Goal: Information Seeking & Learning: Learn about a topic

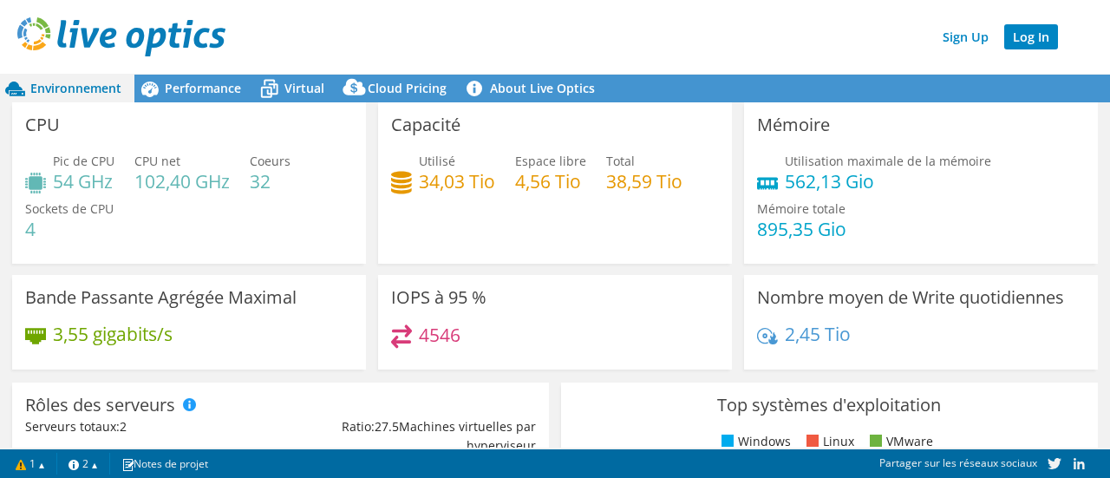
click at [1041, 34] on link "Log In" at bounding box center [1032, 36] width 54 height 25
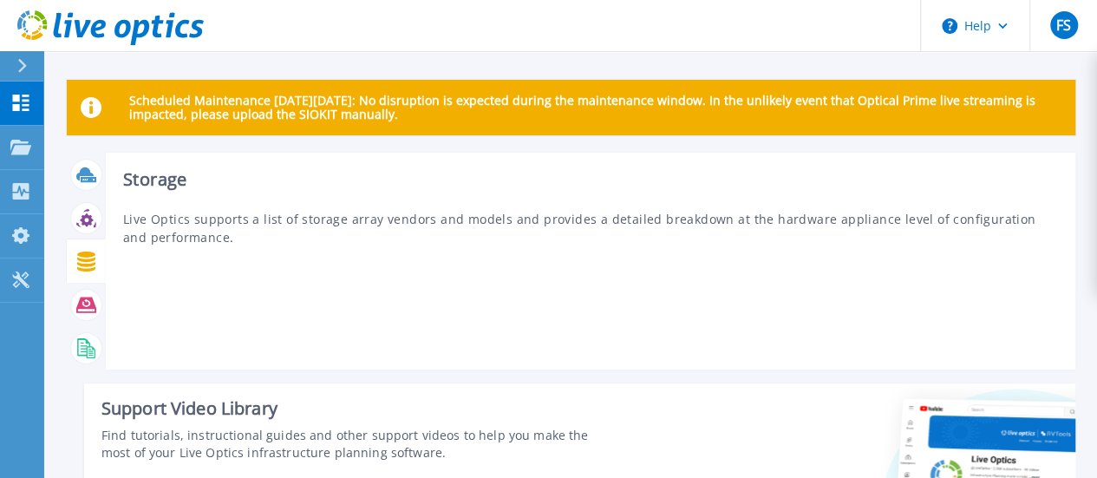
click at [90, 252] on icon at bounding box center [86, 262] width 18 height 20
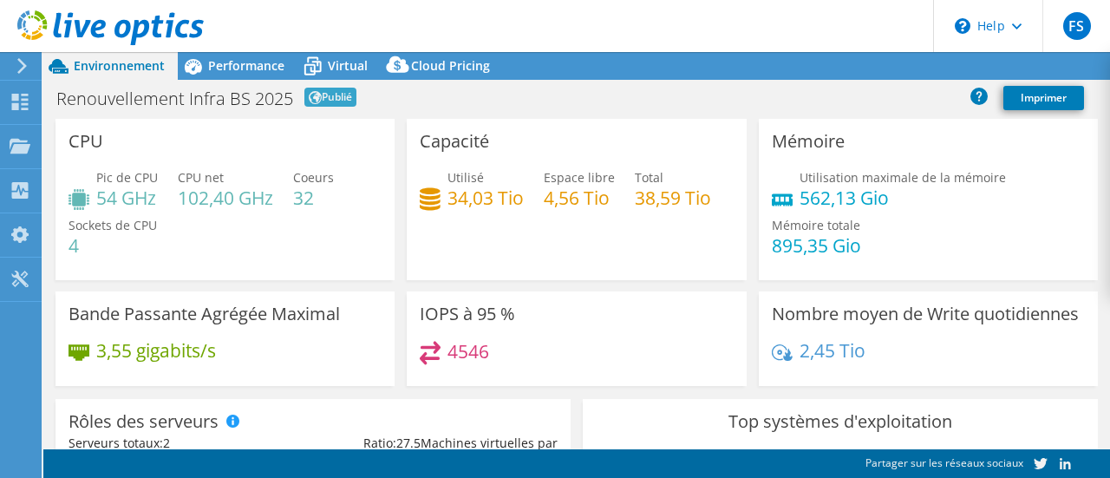
select select "USD"
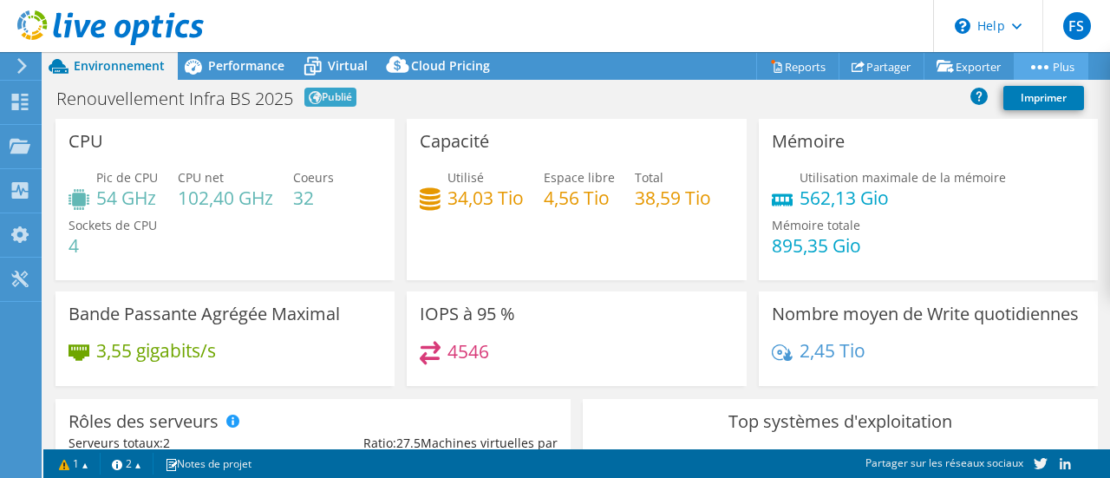
click at [1039, 69] on link "Plus" at bounding box center [1051, 66] width 75 height 27
click at [836, 207] on h4 "562,13 Gio" at bounding box center [903, 197] width 206 height 19
click at [248, 75] on div "Performance" at bounding box center [238, 66] width 120 height 28
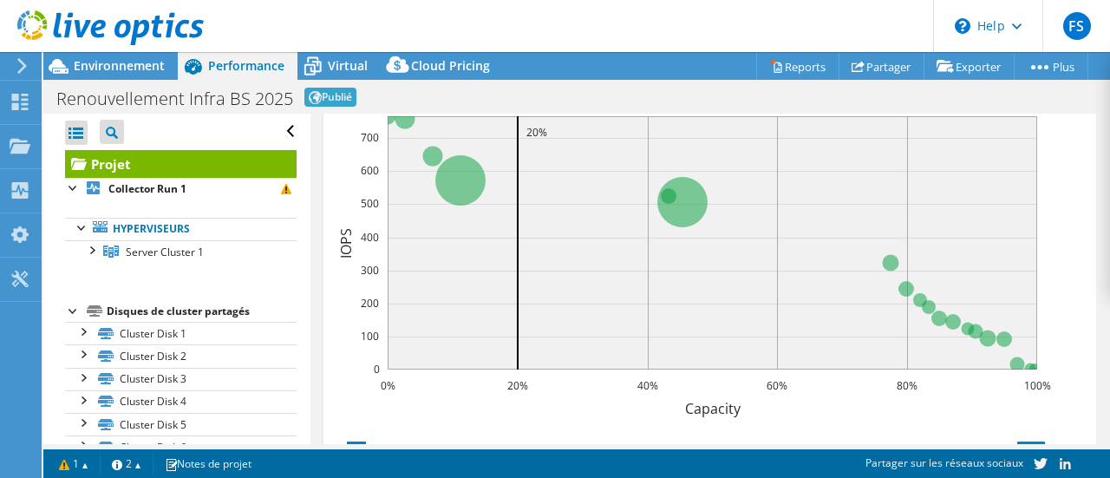
scroll to position [607, 0]
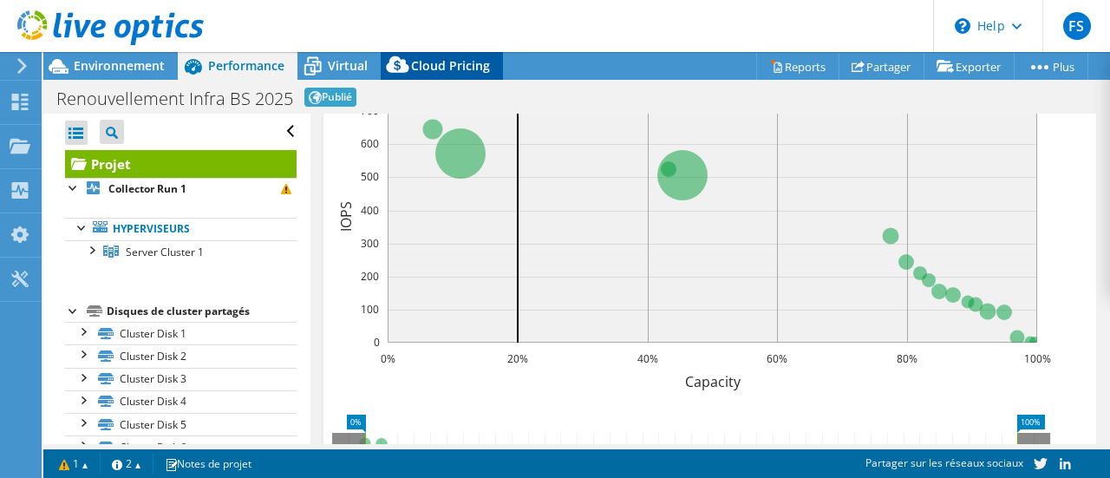
click at [428, 71] on span "Cloud Pricing" at bounding box center [450, 65] width 79 height 16
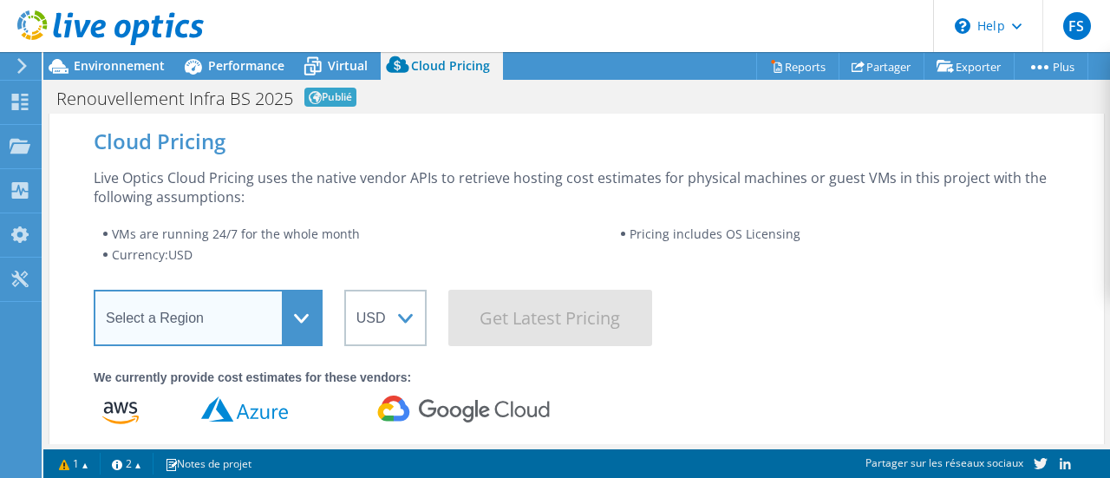
click at [234, 306] on select "Select a Region Asia Pacific (Hong Kong) Asia Pacific (Mumbai) Asia Pacific (Se…" at bounding box center [208, 318] width 229 height 56
select select "EULondon"
click at [94, 290] on select "Select a Region Asia Pacific (Hong Kong) Asia Pacific (Mumbai) Asia Pacific (Se…" at bounding box center [208, 318] width 229 height 56
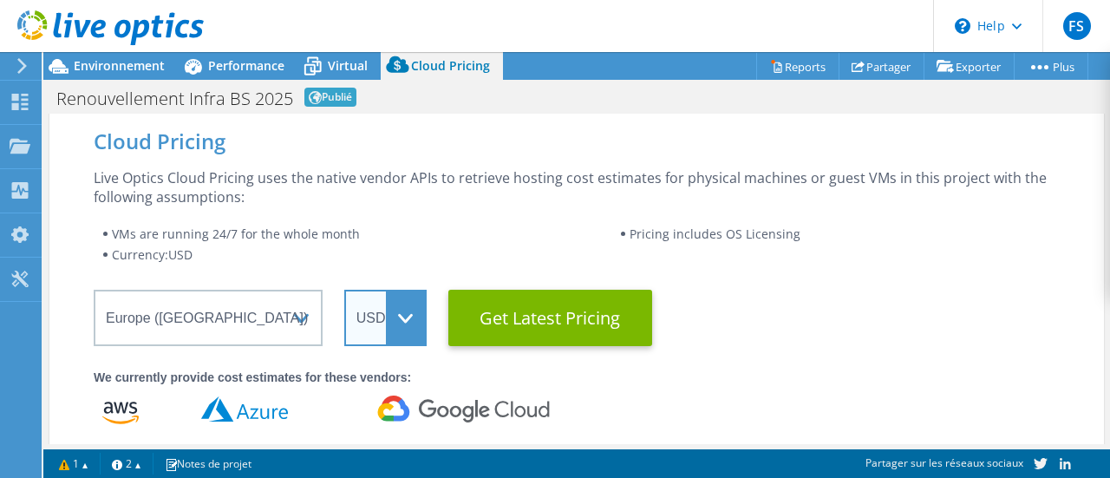
click at [378, 321] on select "ARS AUD BRL CAD CHF CLP CNY DKK EUR GBP HKD HUF INR JPY MXN MYR NOK NZD PEN SEK…" at bounding box center [385, 318] width 82 height 56
click at [344, 290] on select "ARS AUD BRL CAD CHF CLP CNY DKK EUR GBP HKD HUF INR JPY MXN MYR NOK NZD PEN SEK…" at bounding box center [385, 318] width 82 height 56
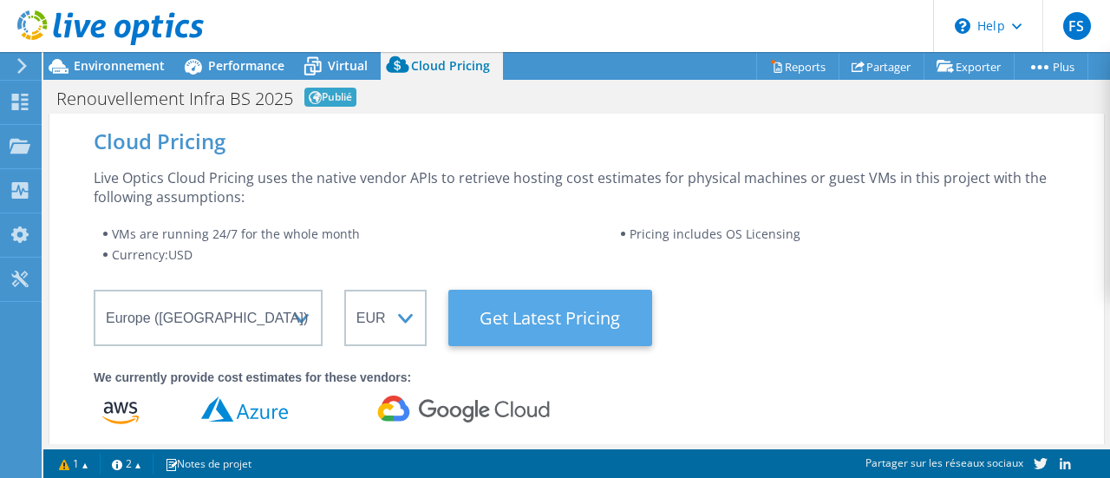
click at [509, 318] on Latest "Get Latest Pricing" at bounding box center [550, 318] width 204 height 56
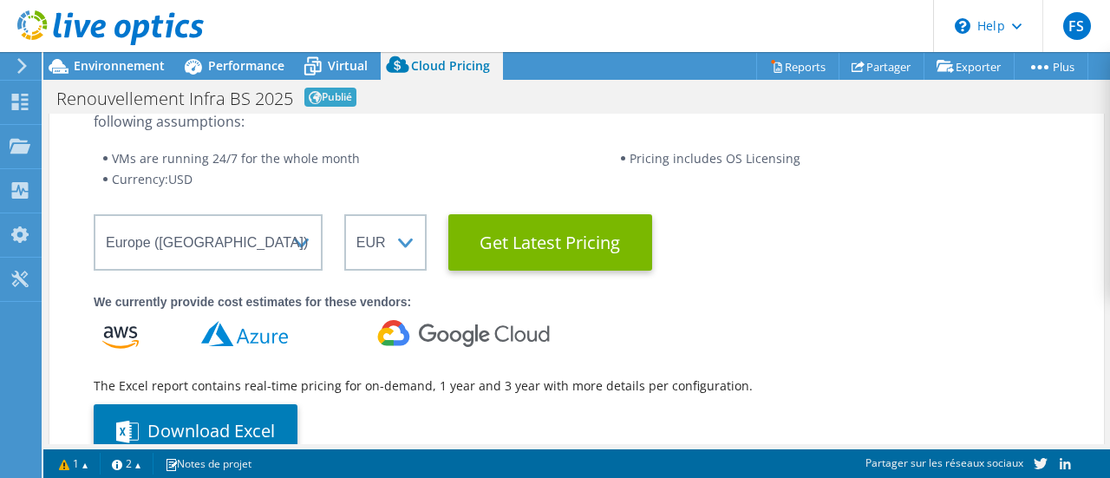
scroll to position [0, 0]
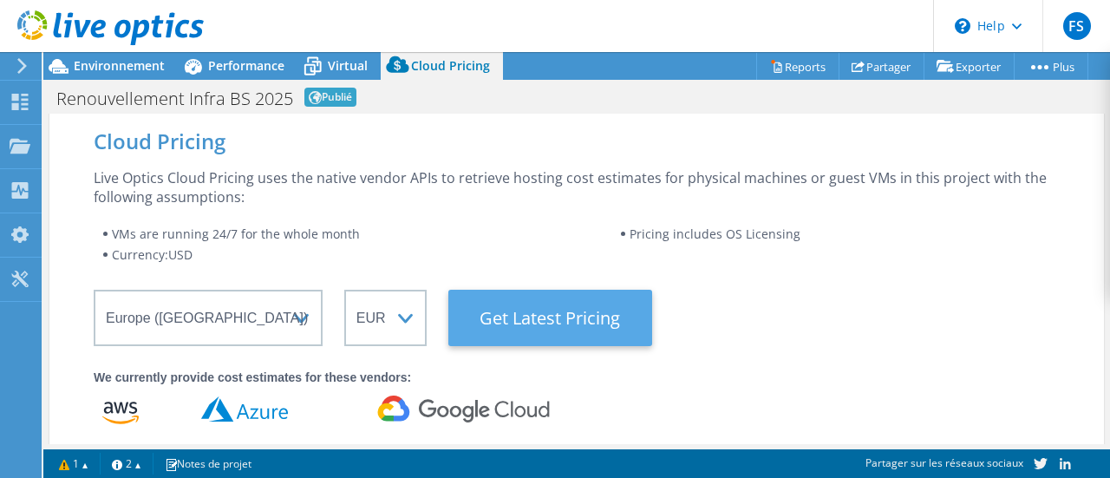
click at [546, 313] on Latest "Get Latest Pricing" at bounding box center [550, 318] width 204 height 56
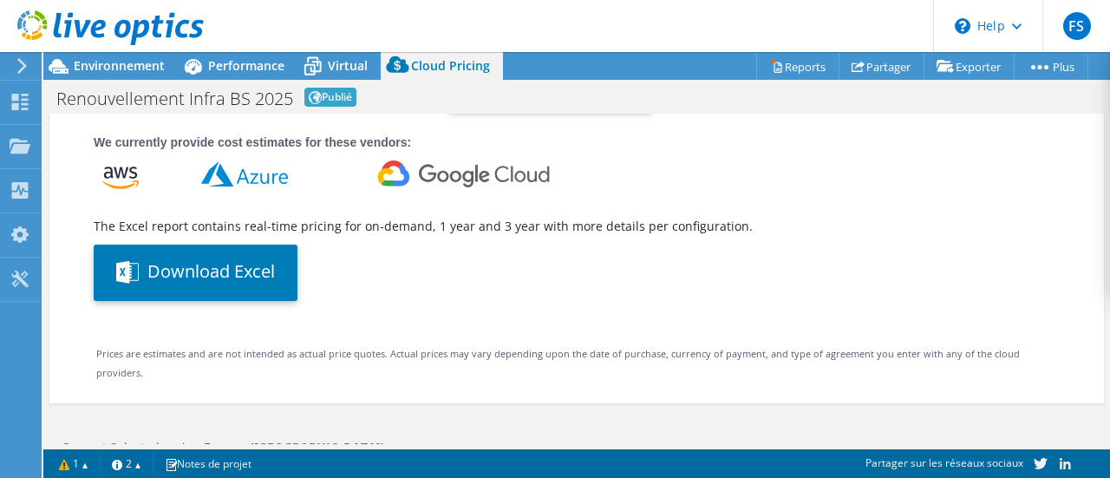
scroll to position [260, 0]
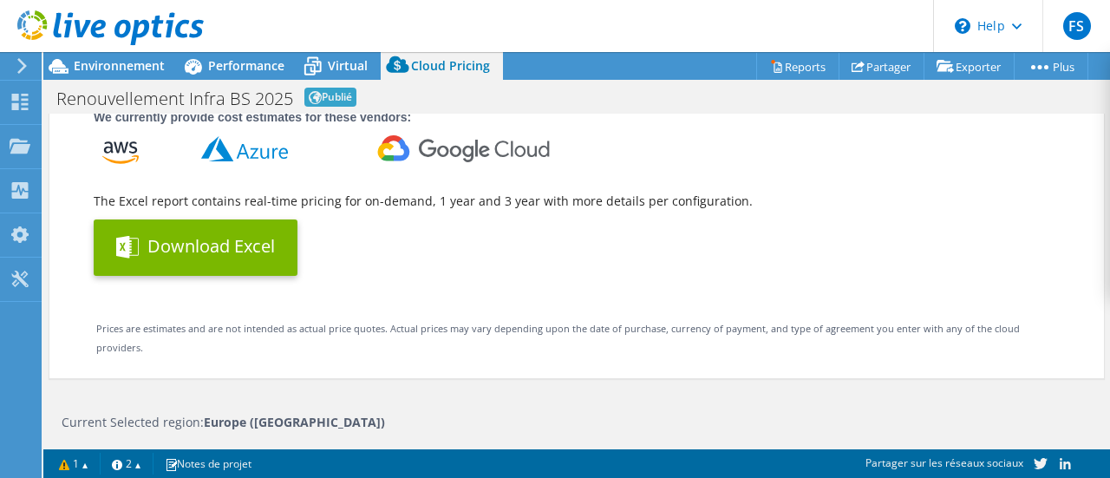
select select "EUR"
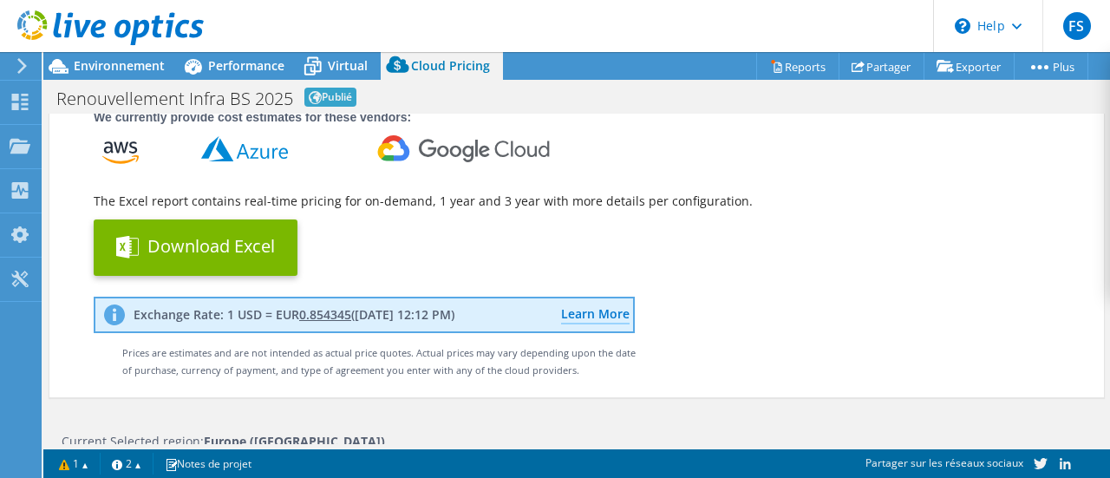
click at [164, 256] on button "Download Excel" at bounding box center [196, 247] width 204 height 56
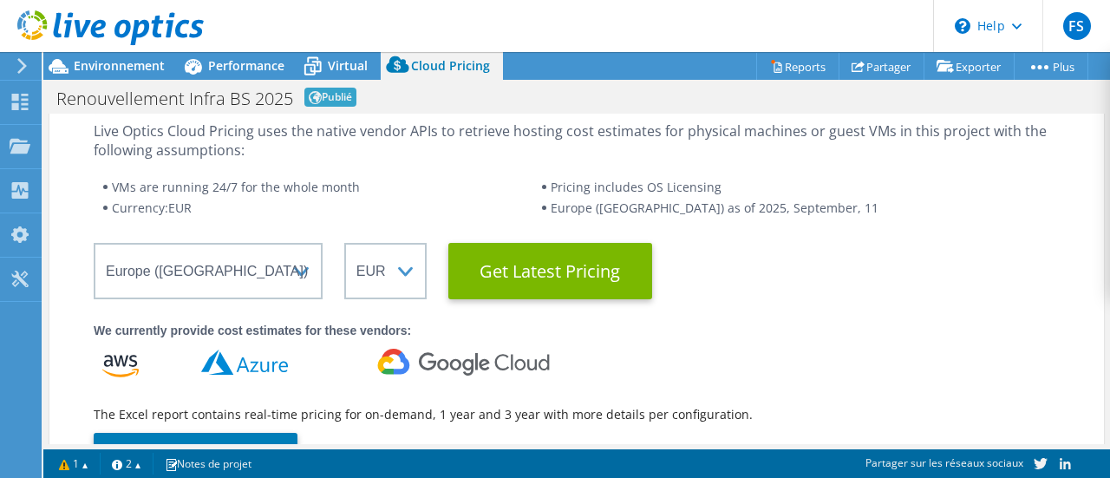
scroll to position [0, 0]
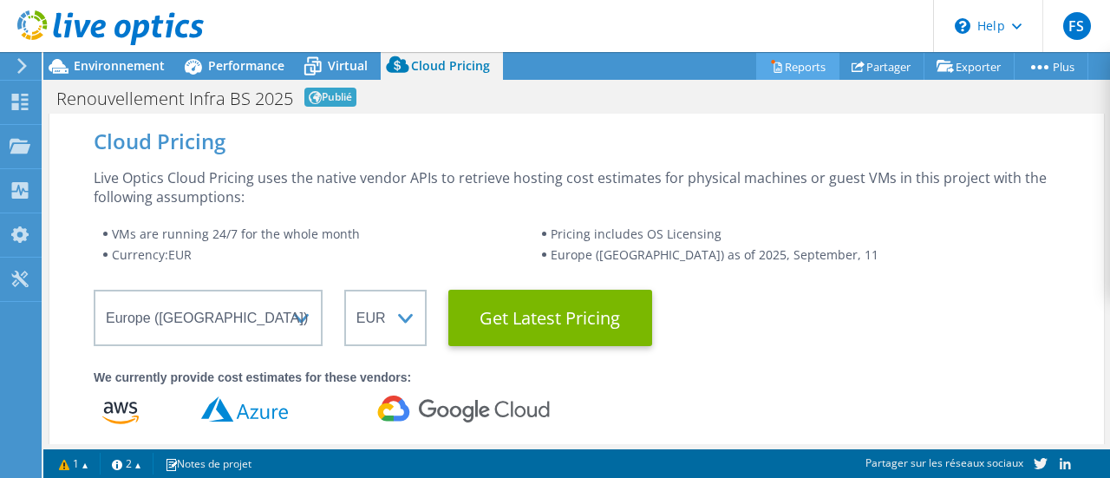
click at [793, 66] on link "Reports" at bounding box center [797, 66] width 83 height 27
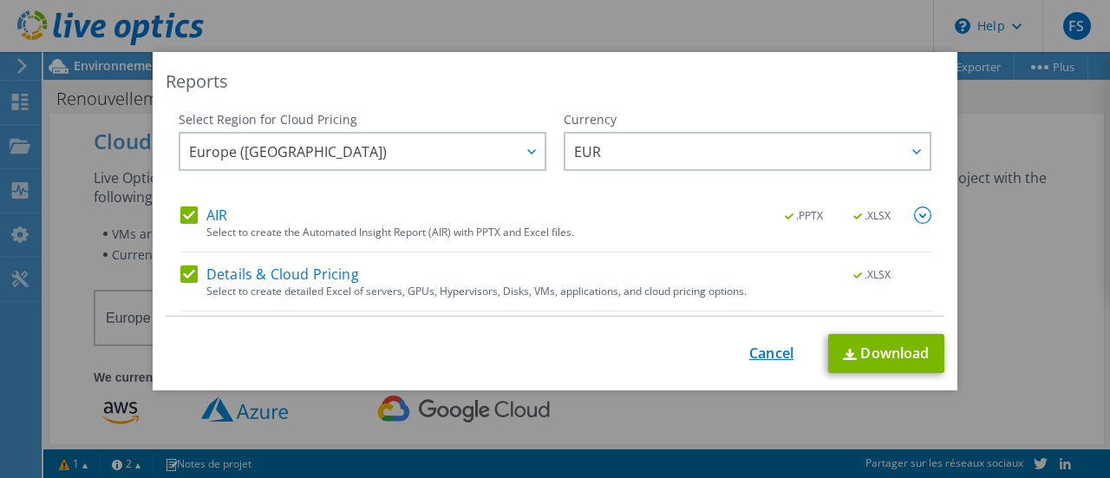
click at [756, 351] on link "Cancel" at bounding box center [771, 353] width 44 height 16
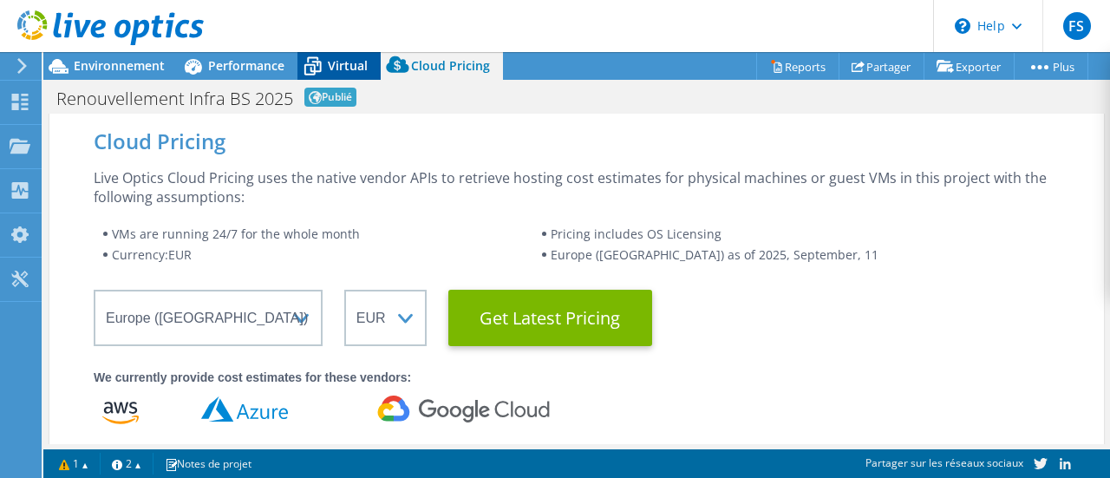
click at [322, 67] on icon at bounding box center [313, 66] width 30 height 30
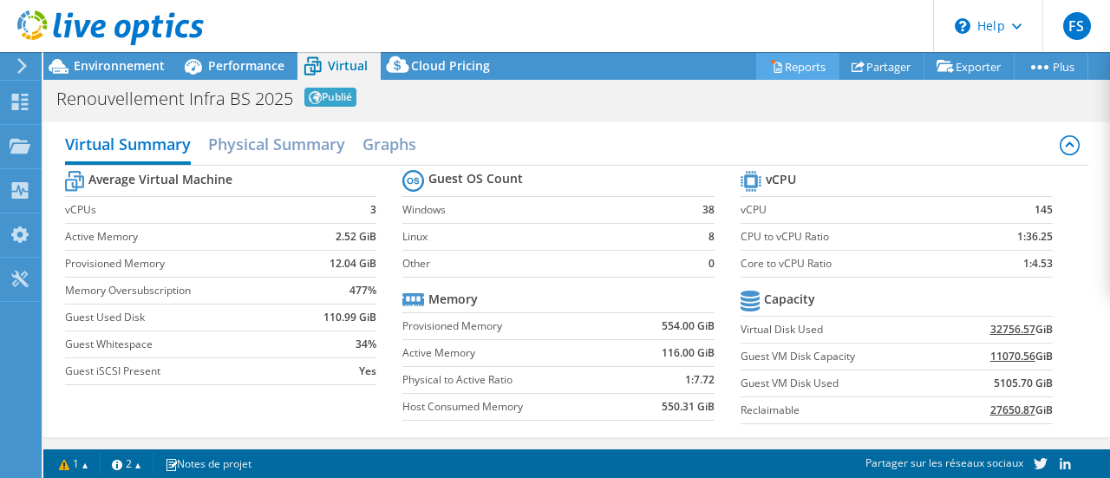
click at [782, 68] on link "Reports" at bounding box center [797, 66] width 83 height 27
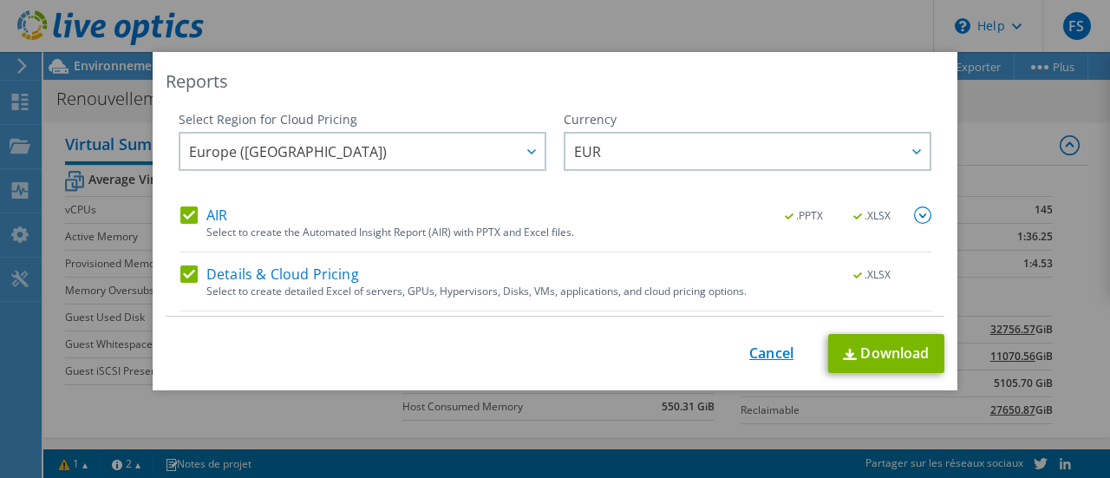
click at [755, 353] on link "Cancel" at bounding box center [771, 353] width 44 height 16
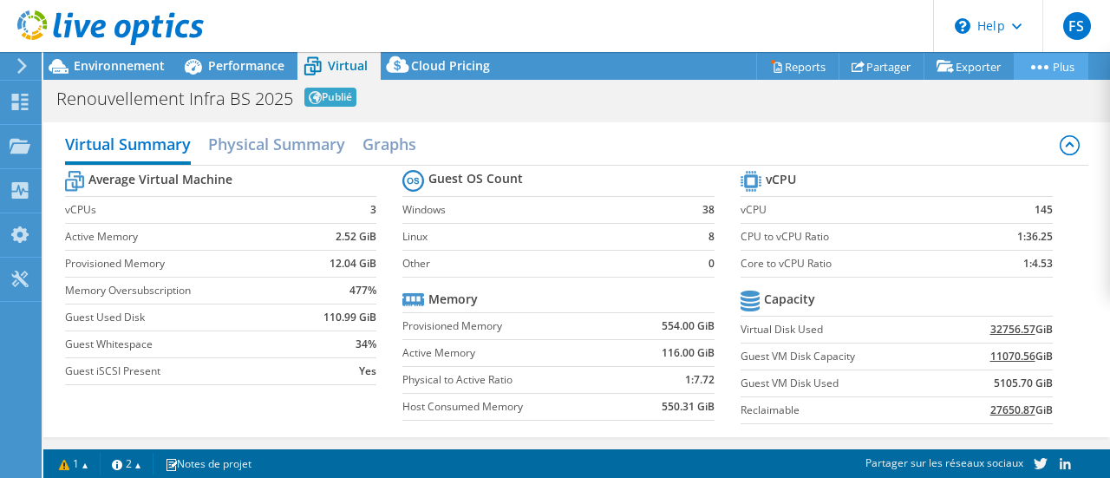
click at [1028, 58] on link "Plus" at bounding box center [1051, 66] width 75 height 27
click at [1039, 72] on link "Plus" at bounding box center [1051, 66] width 75 height 27
click at [1038, 67] on circle at bounding box center [1040, 67] width 4 height 4
click at [1031, 67] on circle at bounding box center [1033, 67] width 4 height 4
click at [1056, 69] on link "Plus" at bounding box center [1051, 66] width 75 height 27
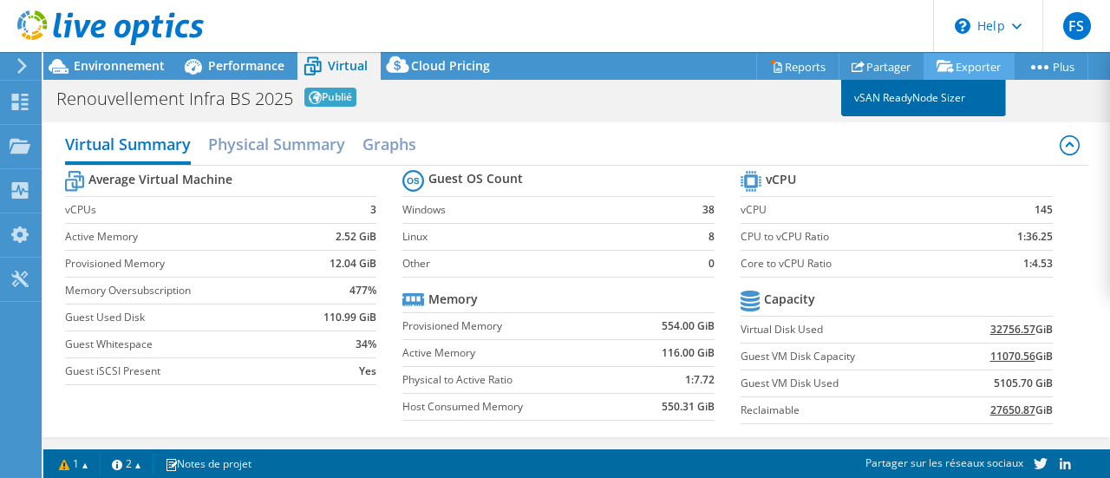
click at [939, 98] on link "vSAN ReadyNode Sizer" at bounding box center [923, 98] width 165 height 36
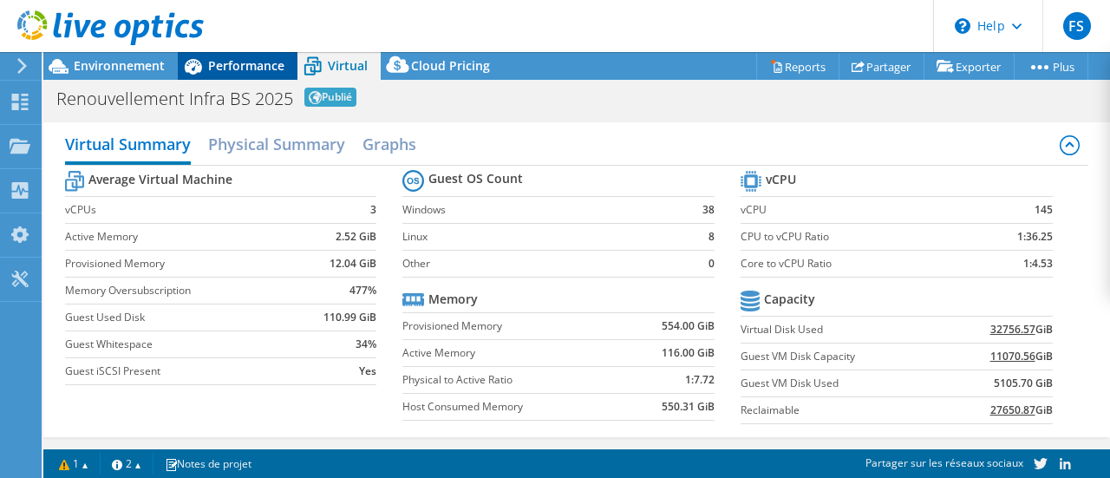
click at [232, 68] on span "Performance" at bounding box center [246, 65] width 76 height 16
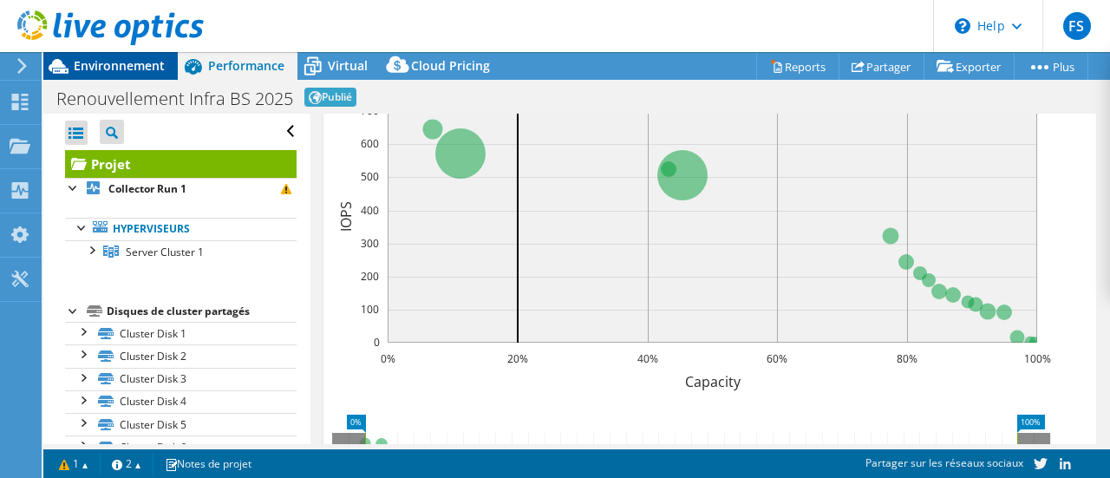
click at [106, 70] on span "Environnement" at bounding box center [119, 65] width 91 height 16
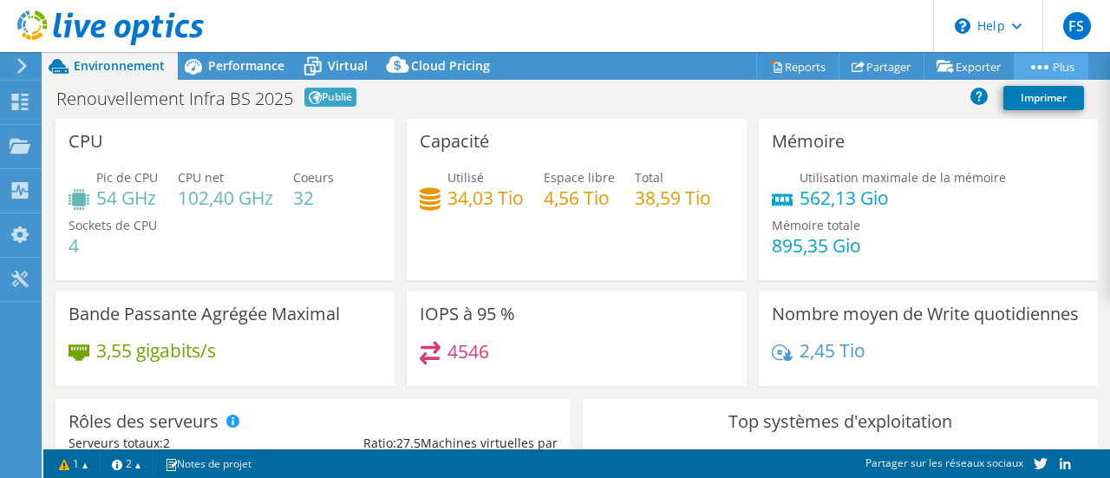
click at [1035, 62] on link "Plus" at bounding box center [1051, 66] width 75 height 27
click at [1062, 72] on link "Plus" at bounding box center [1051, 66] width 75 height 27
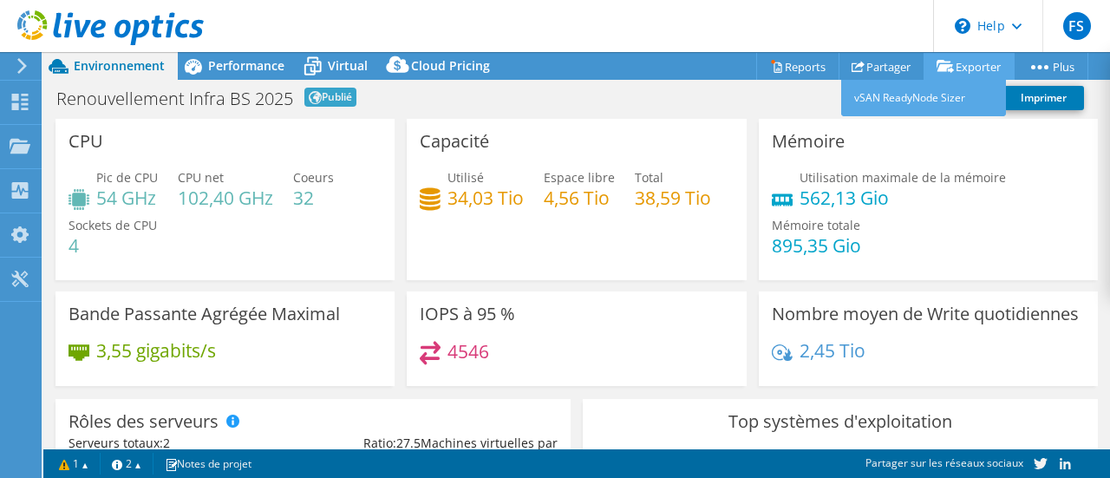
click at [952, 62] on link "Exporter" at bounding box center [969, 66] width 91 height 27
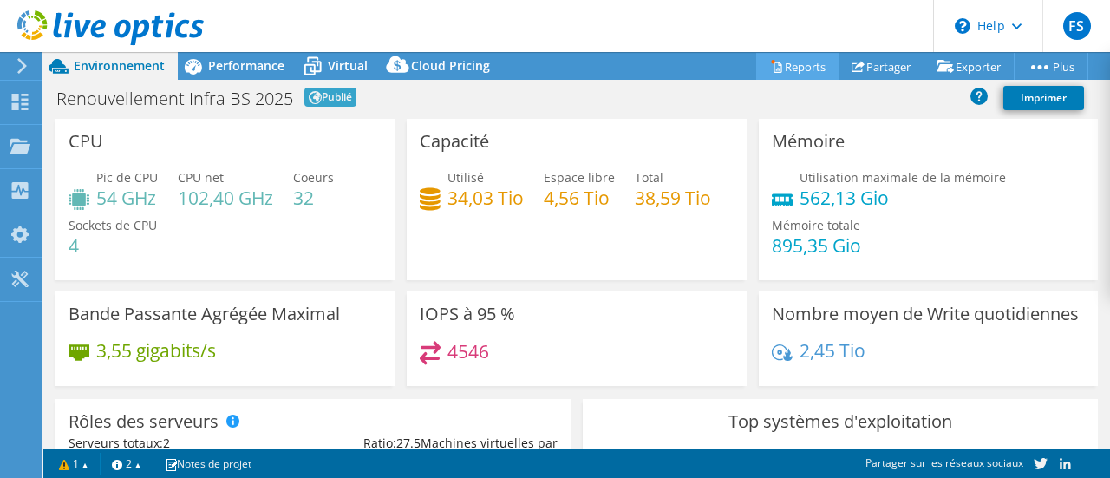
click at [775, 62] on link "Reports" at bounding box center [797, 66] width 83 height 27
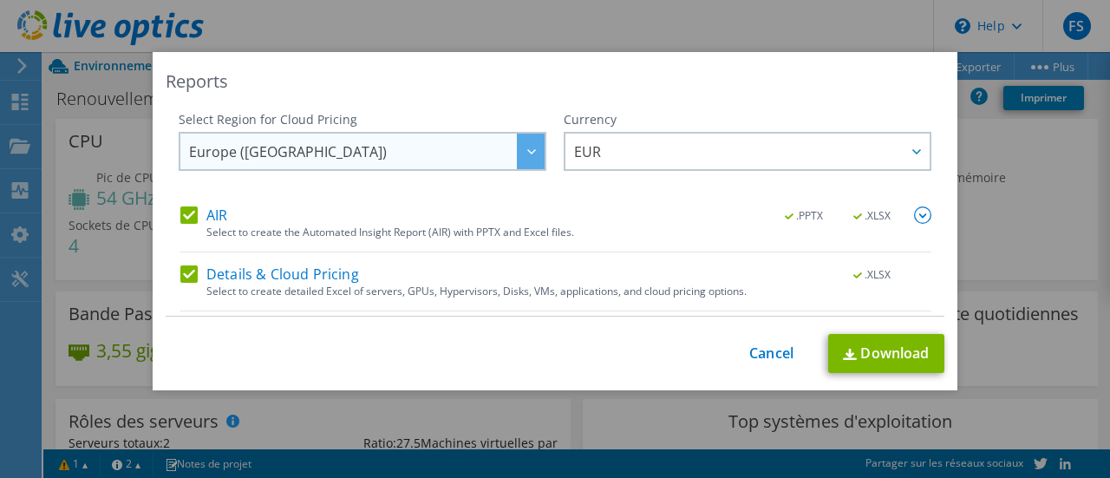
click at [290, 146] on span "Europe ([GEOGRAPHIC_DATA])" at bounding box center [367, 152] width 356 height 36
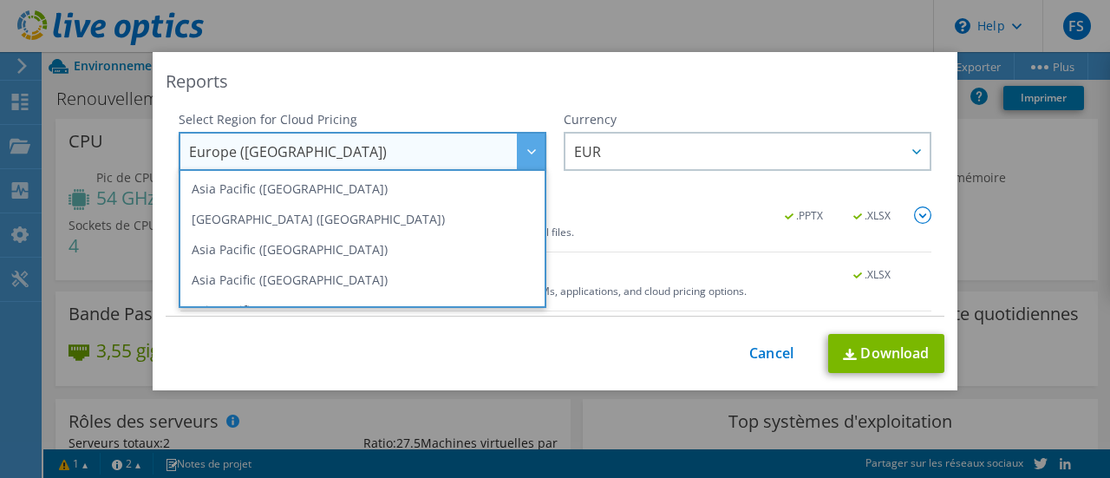
click at [290, 146] on span "Europe ([GEOGRAPHIC_DATA])" at bounding box center [367, 152] width 356 height 36
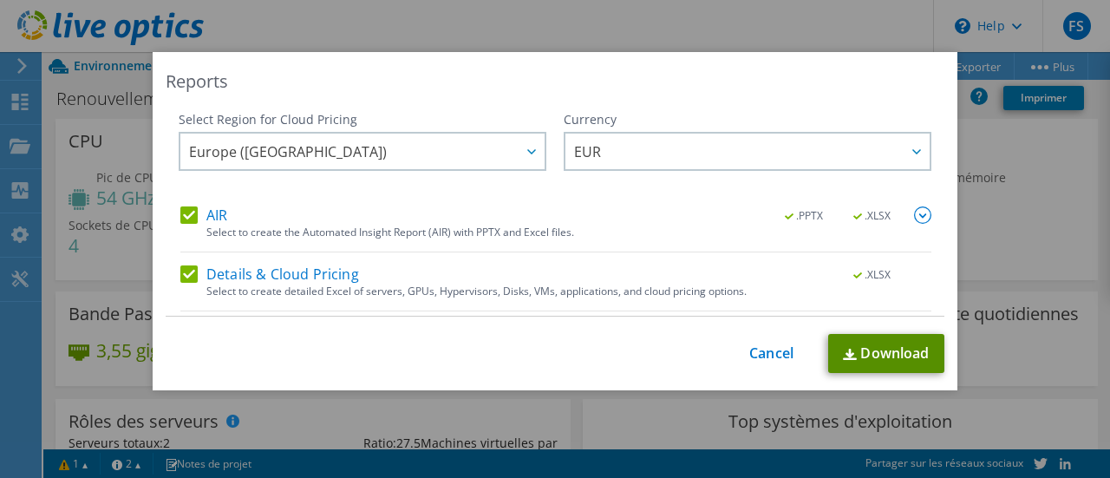
click at [883, 348] on link "Download" at bounding box center [886, 353] width 116 height 39
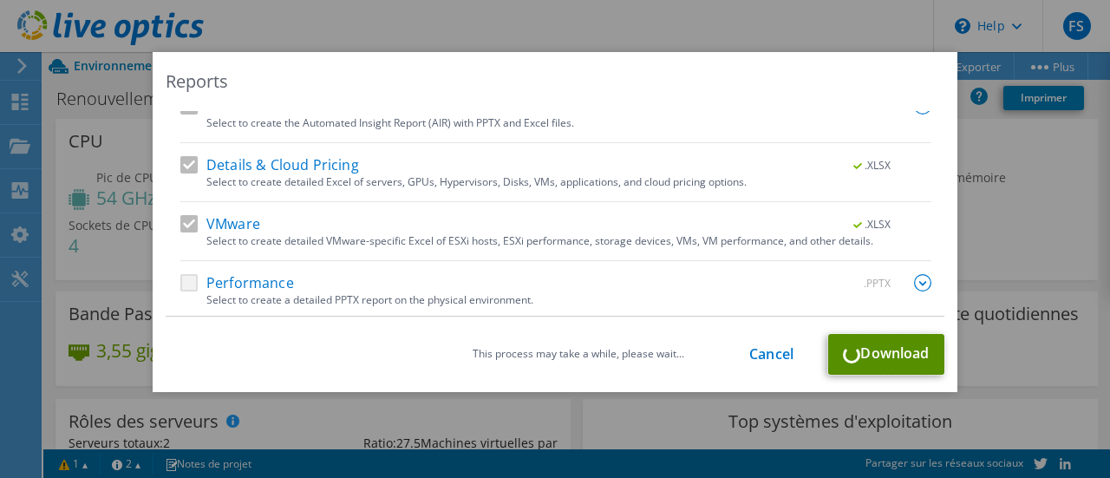
scroll to position [111, 0]
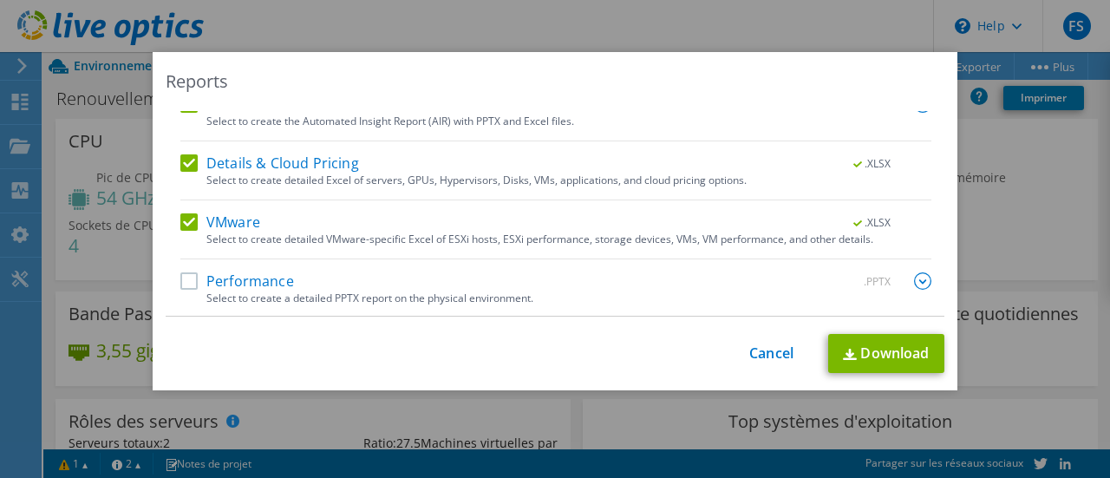
click at [186, 276] on label "Performance" at bounding box center [237, 280] width 114 height 17
click at [0, 0] on input "Performance" at bounding box center [0, 0] width 0 height 0
click at [875, 368] on link "Download" at bounding box center [886, 353] width 116 height 39
click at [749, 352] on link "Cancel" at bounding box center [771, 353] width 44 height 16
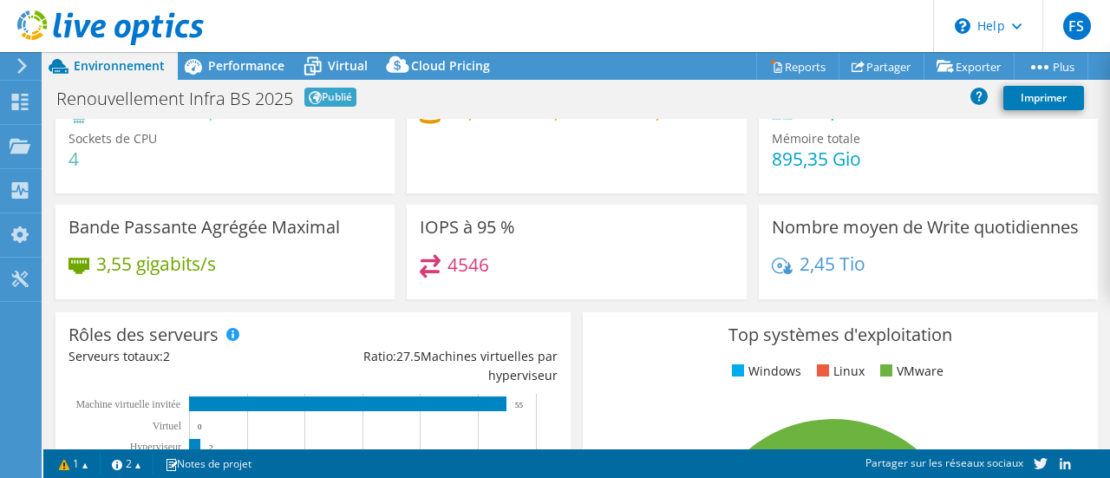
scroll to position [0, 0]
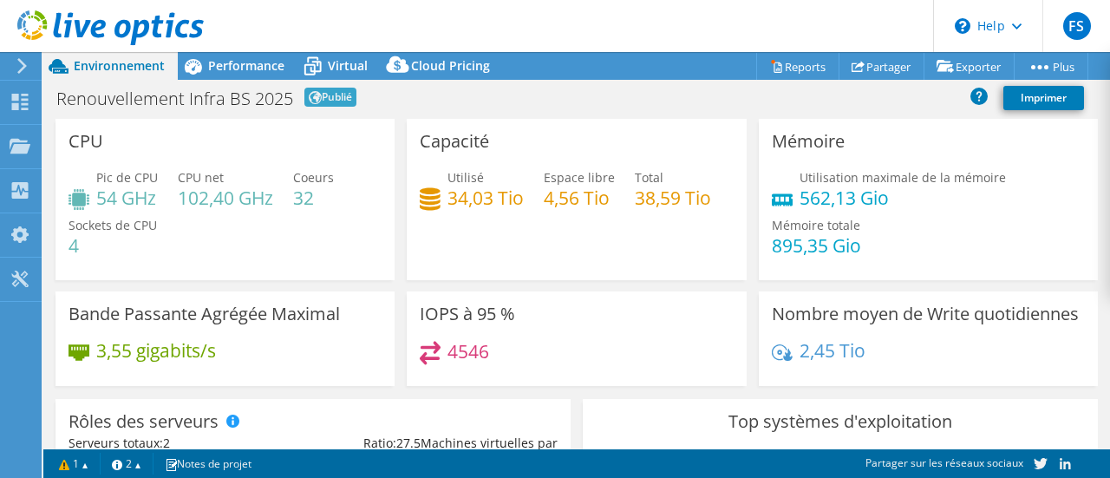
click at [548, 195] on h4 "4,56 Tio" at bounding box center [579, 197] width 71 height 19
click at [1055, 67] on link "Plus" at bounding box center [1051, 66] width 75 height 27
click at [255, 68] on span "Performance" at bounding box center [246, 65] width 76 height 16
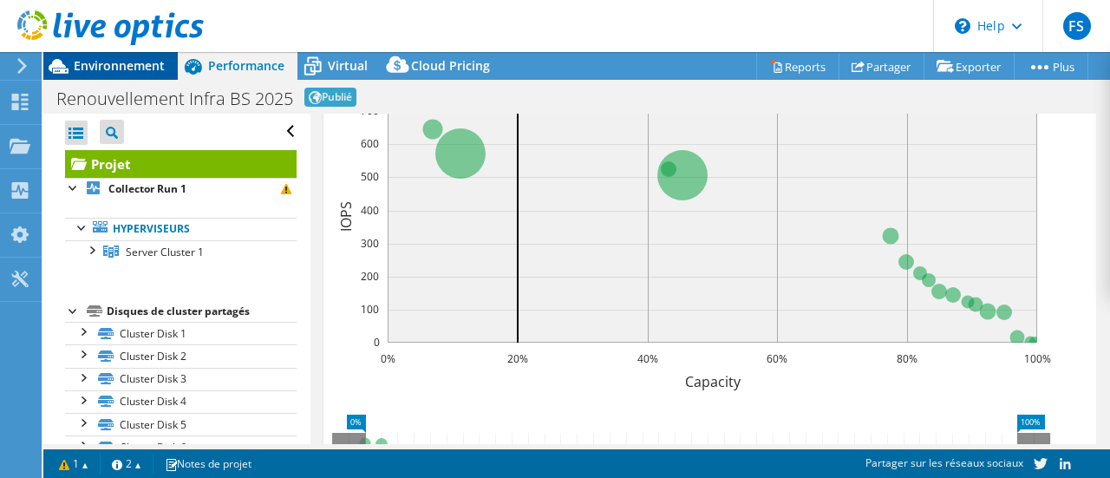
click at [115, 61] on span "Environnement" at bounding box center [119, 65] width 91 height 16
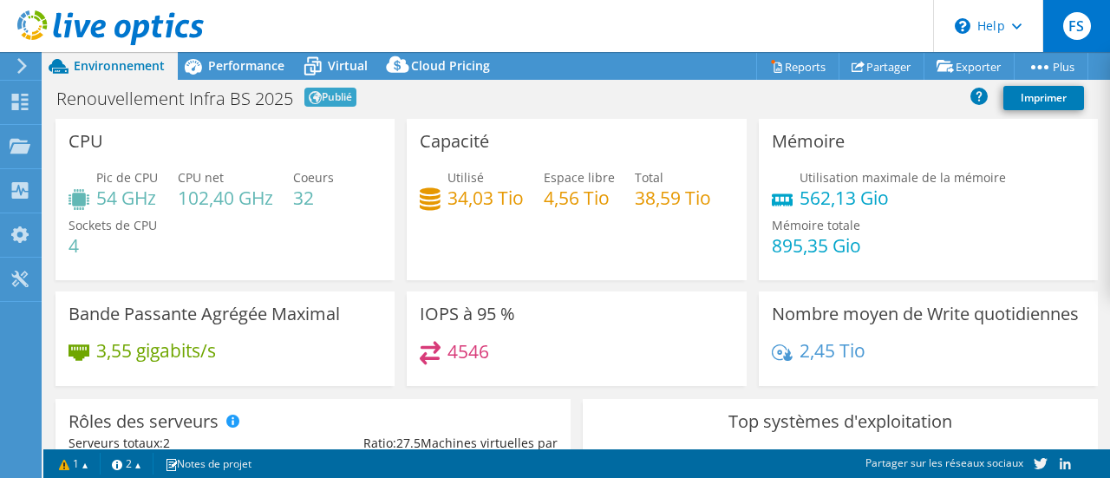
click at [1075, 25] on span "FS" at bounding box center [1078, 26] width 28 height 28
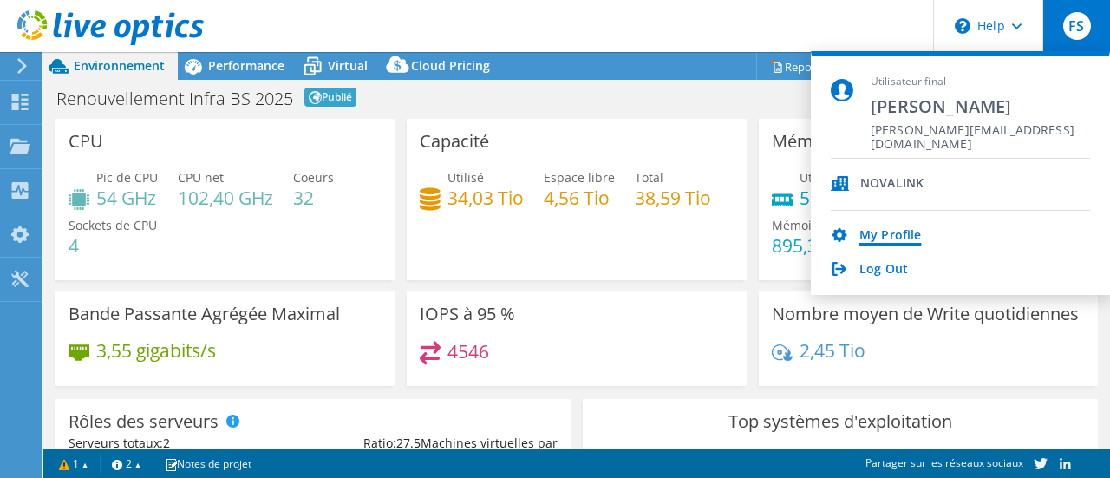
click at [892, 233] on link "My Profile" at bounding box center [891, 236] width 62 height 16
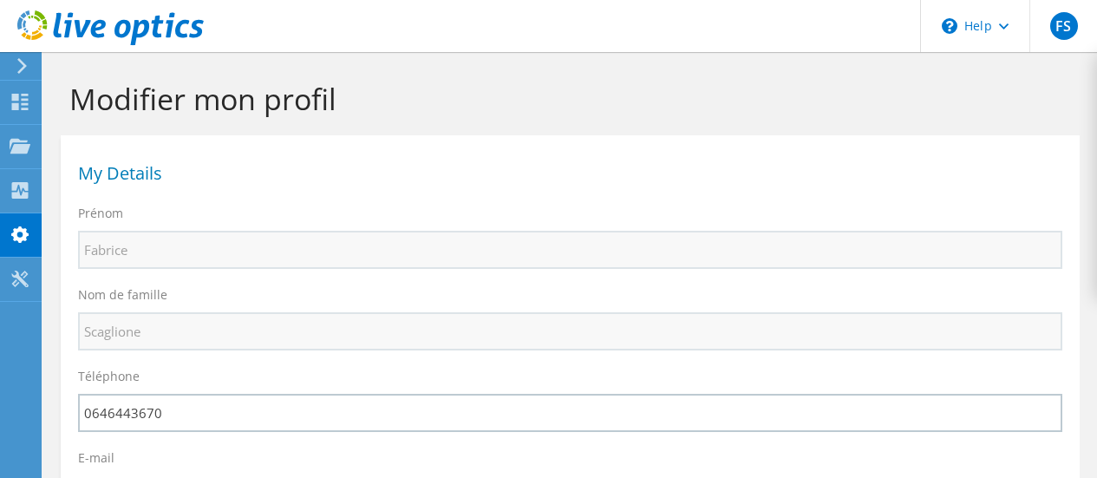
select select "73"
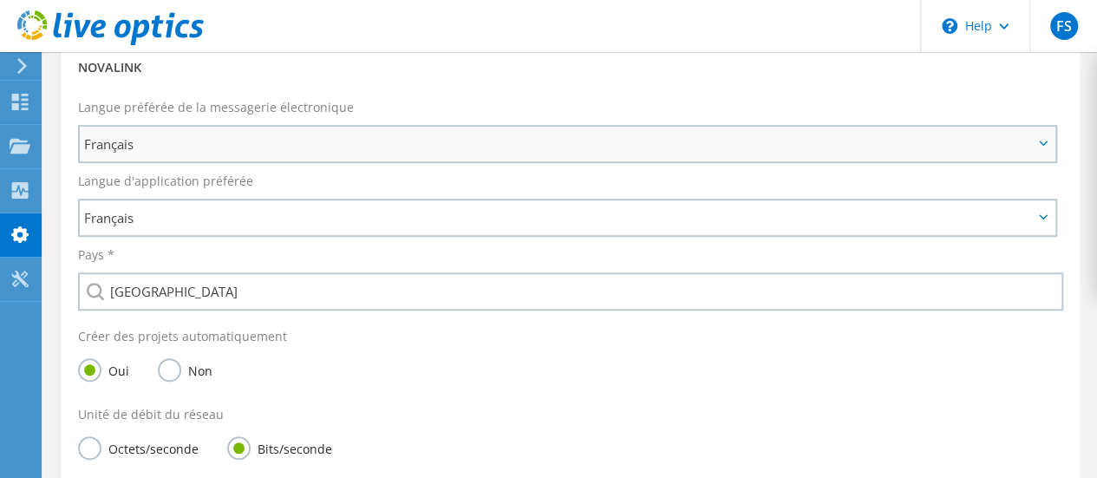
scroll to position [331, 0]
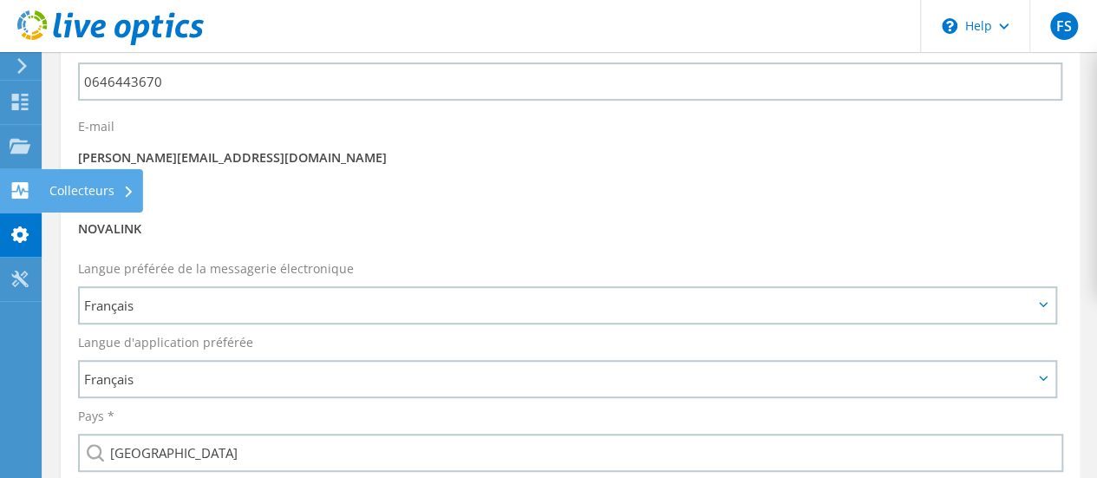
click at [24, 185] on use at bounding box center [20, 190] width 16 height 16
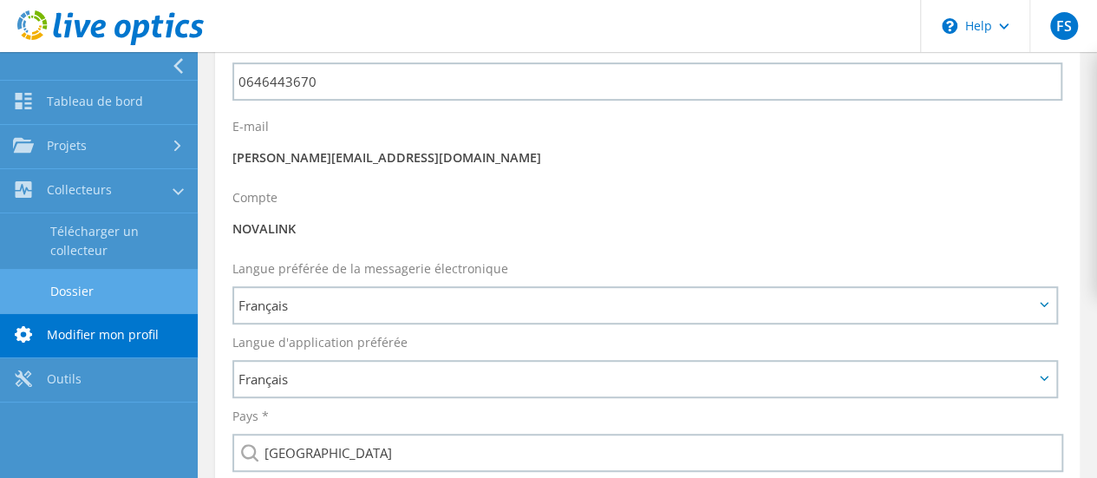
click at [87, 284] on link "Dossier" at bounding box center [99, 291] width 198 height 44
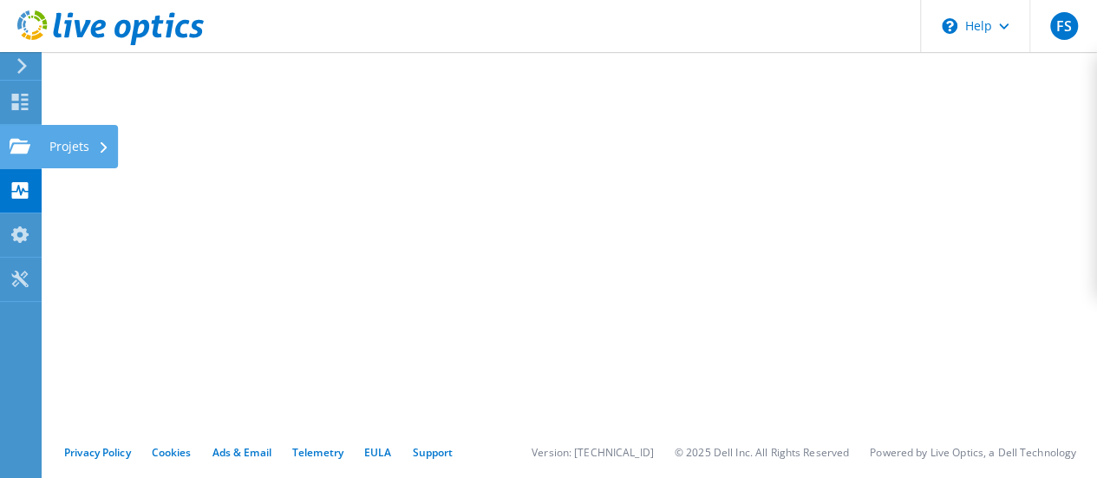
click at [24, 155] on div at bounding box center [20, 148] width 21 height 19
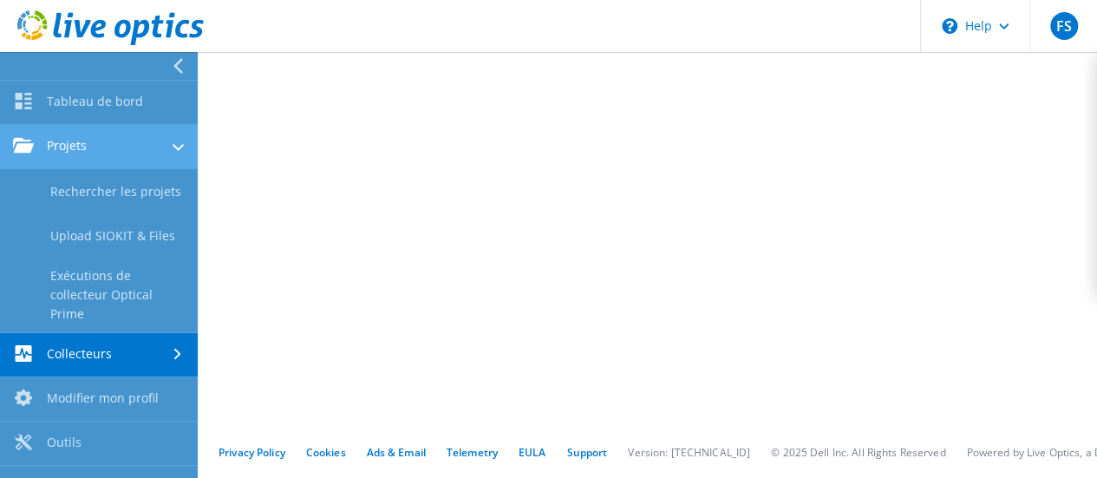
click at [100, 149] on link "Projets" at bounding box center [99, 147] width 198 height 44
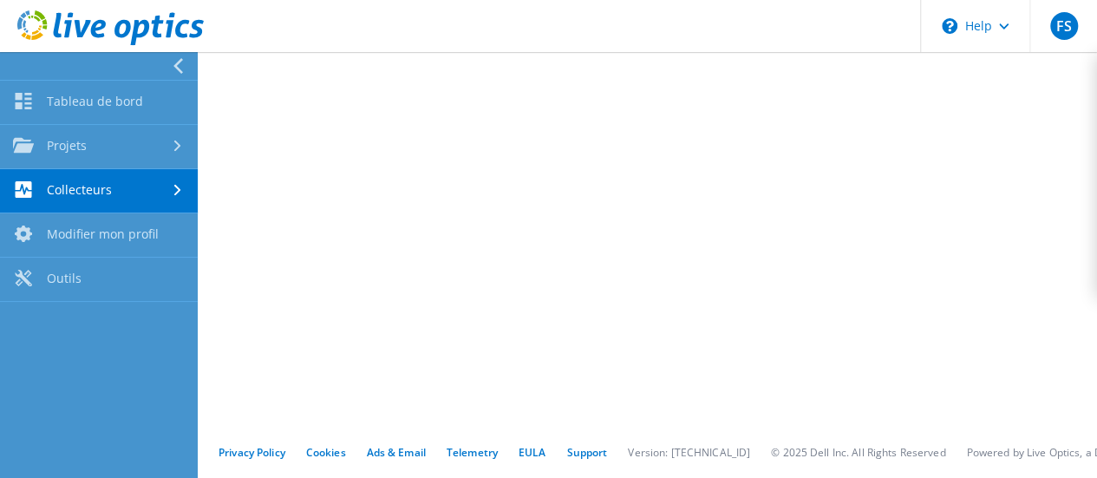
click at [101, 190] on link "Collecteurs" at bounding box center [99, 191] width 198 height 44
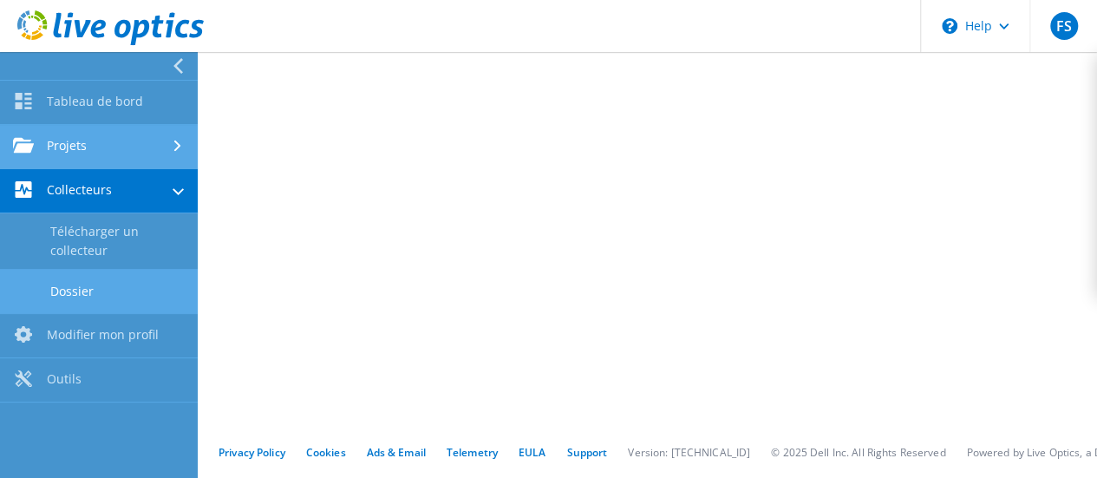
click at [102, 155] on link "Projets" at bounding box center [99, 147] width 198 height 44
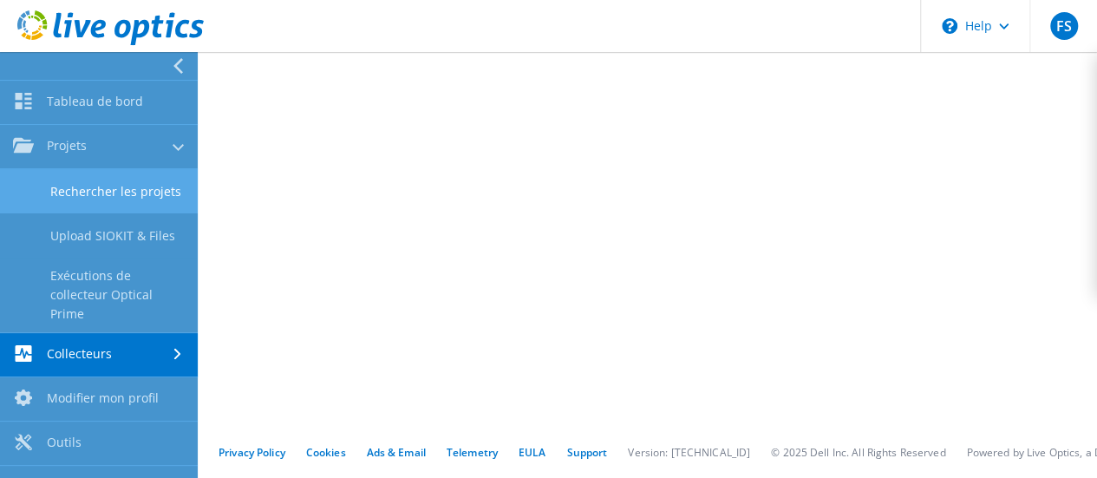
click at [125, 200] on link "Rechercher les projets" at bounding box center [99, 191] width 198 height 44
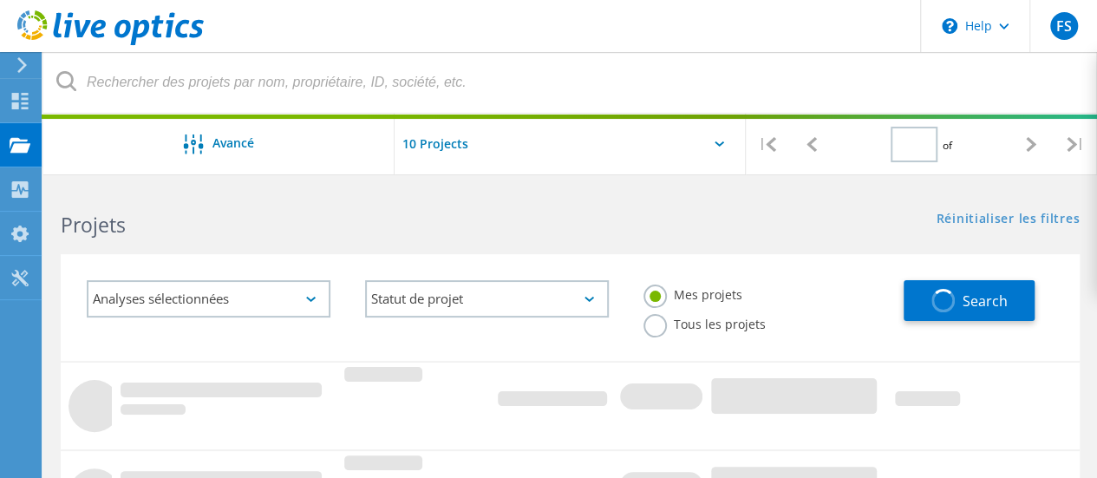
type input "1"
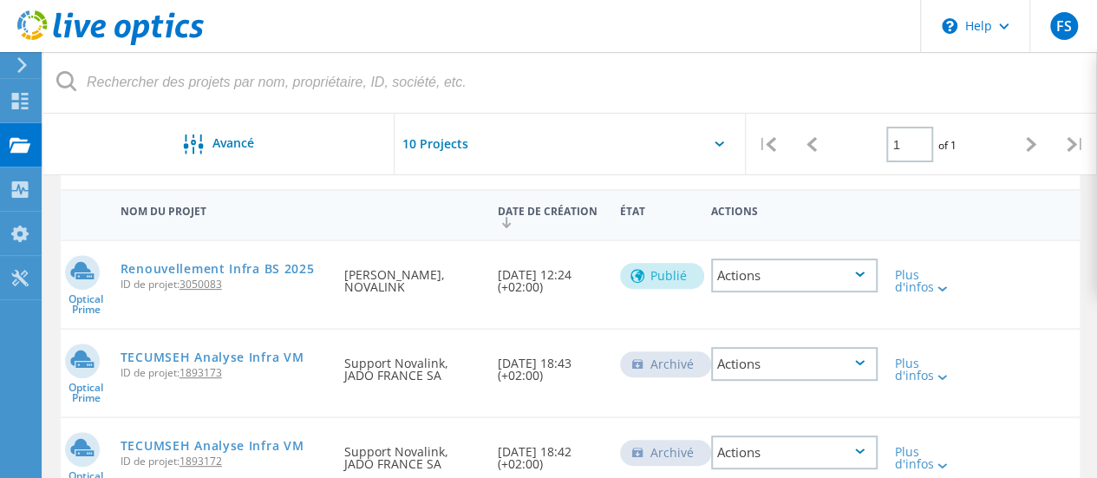
scroll to position [173, 0]
click at [790, 280] on div "Actions" at bounding box center [794, 274] width 167 height 34
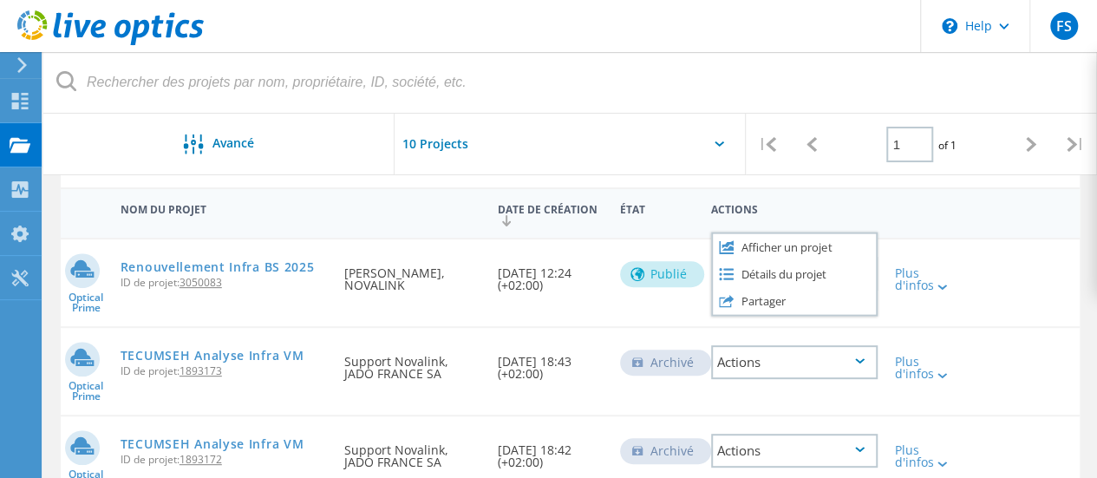
click at [949, 219] on div at bounding box center [928, 208] width 82 height 32
click at [861, 276] on div "Actions" at bounding box center [794, 274] width 167 height 34
click at [918, 279] on div "Plus d'infos" at bounding box center [927, 279] width 64 height 24
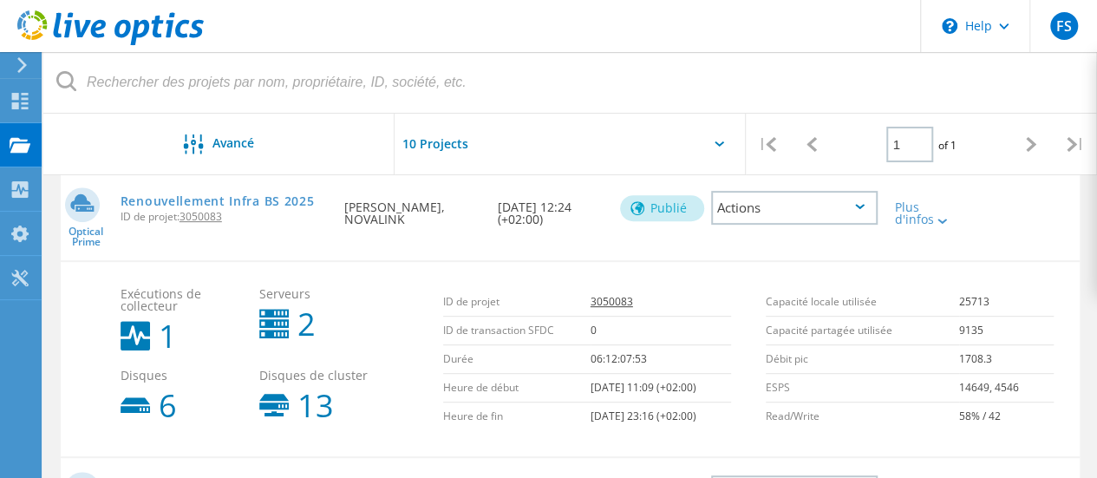
scroll to position [260, 0]
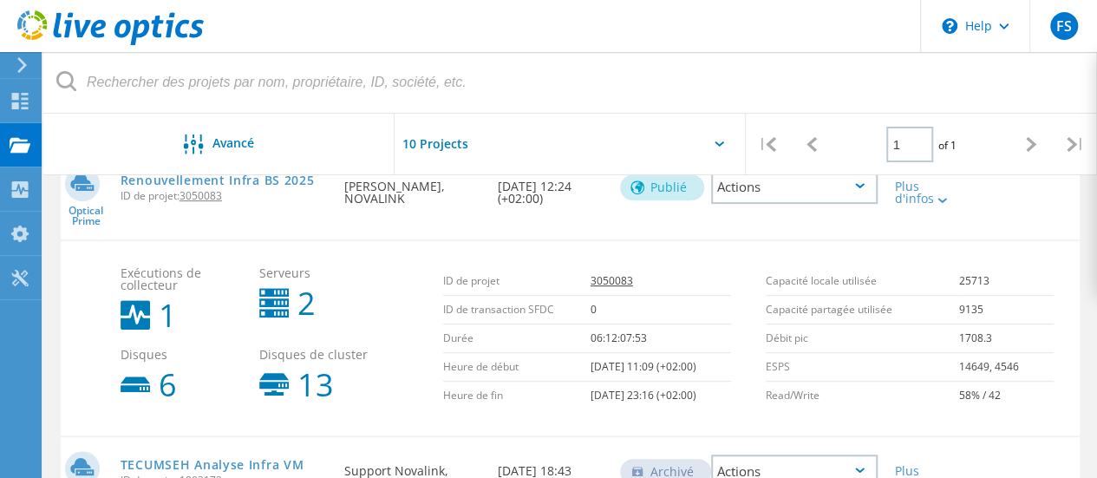
click at [793, 190] on div "Actions" at bounding box center [794, 187] width 167 height 34
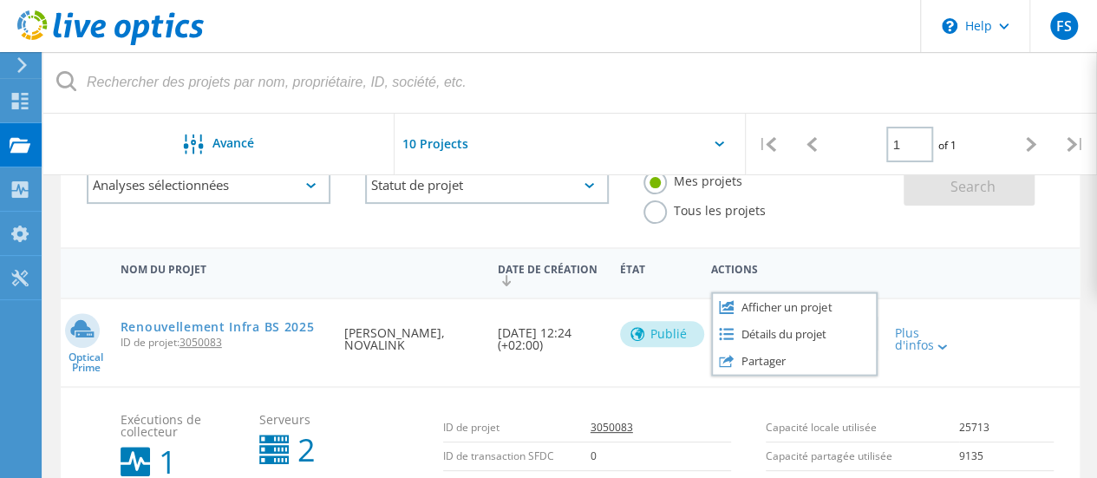
scroll to position [173, 0]
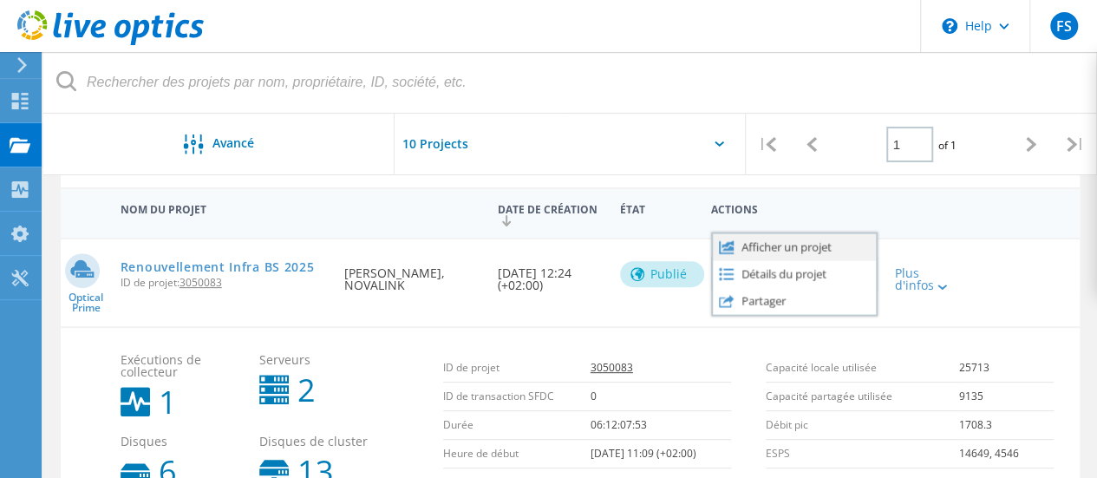
click at [783, 247] on div "Afficher un projet" at bounding box center [794, 246] width 163 height 27
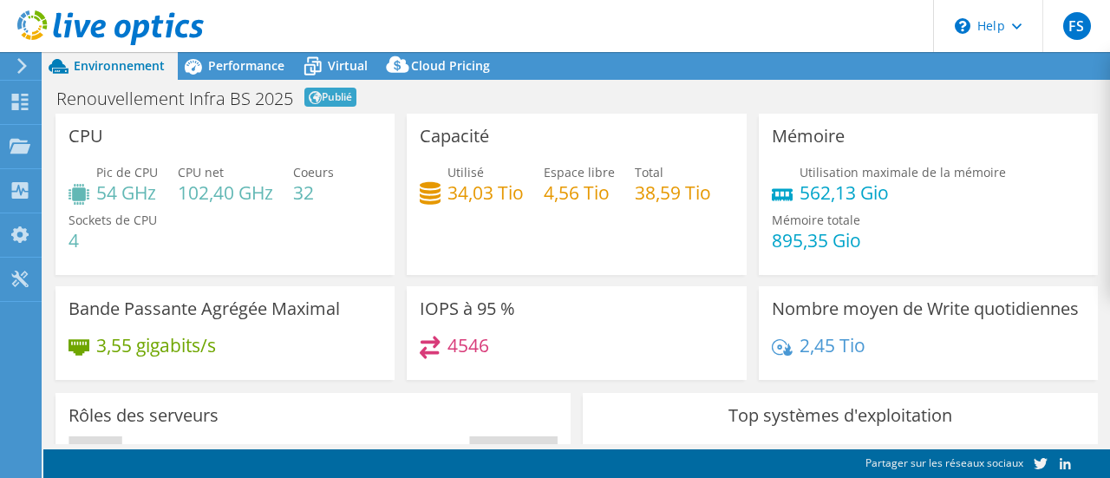
select select "USD"
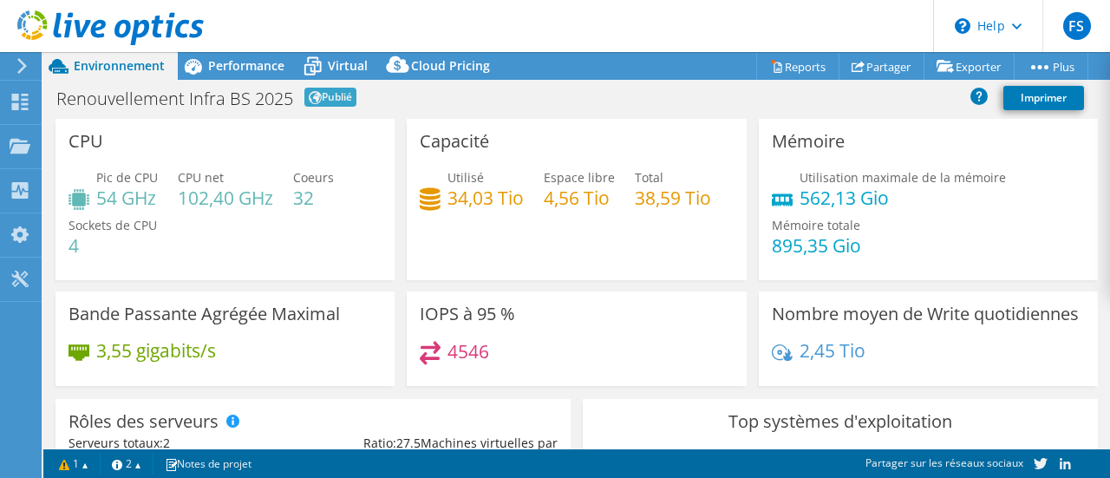
click at [427, 194] on icon at bounding box center [430, 199] width 21 height 25
click at [977, 95] on icon at bounding box center [979, 95] width 17 height 17
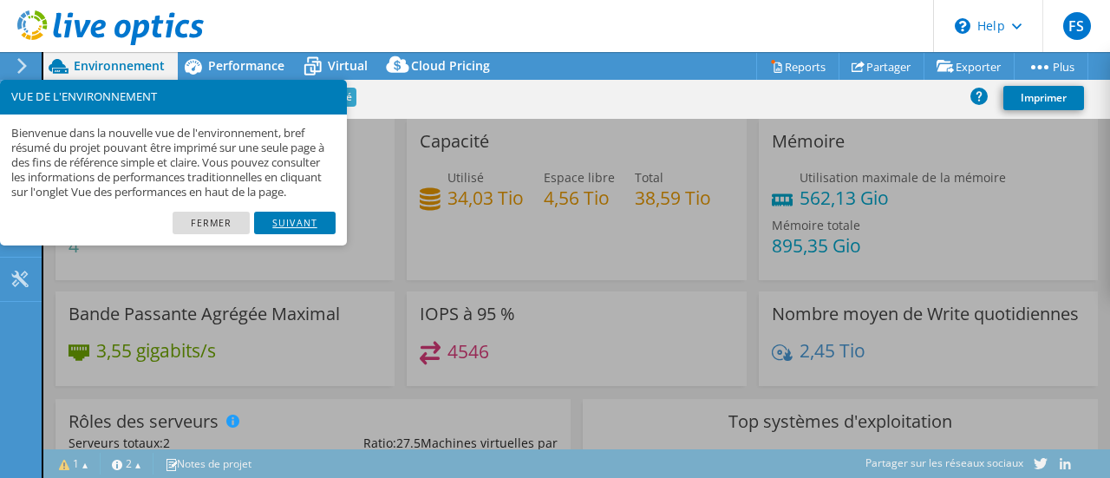
click at [318, 234] on link "Suivant" at bounding box center [295, 223] width 82 height 23
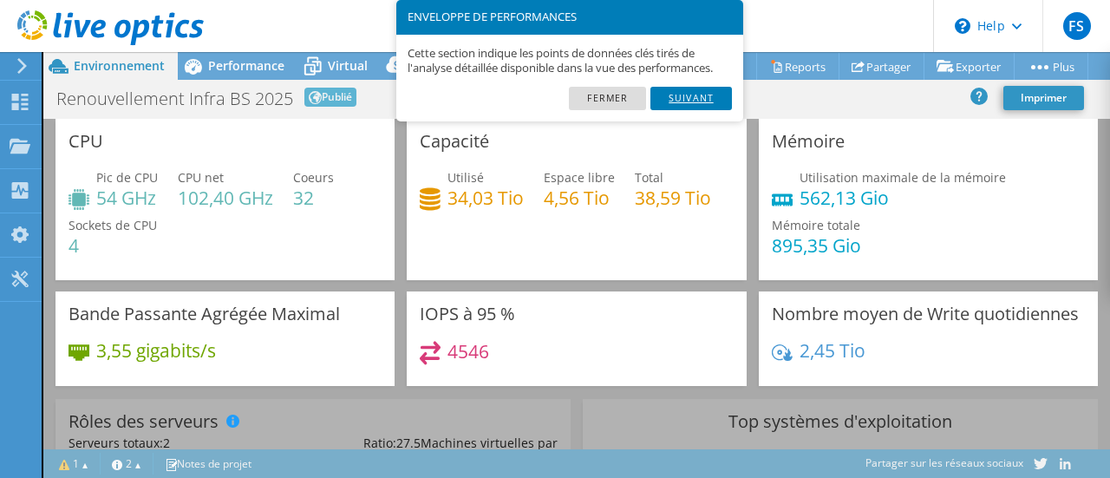
click at [696, 101] on link "Suivant" at bounding box center [692, 98] width 82 height 23
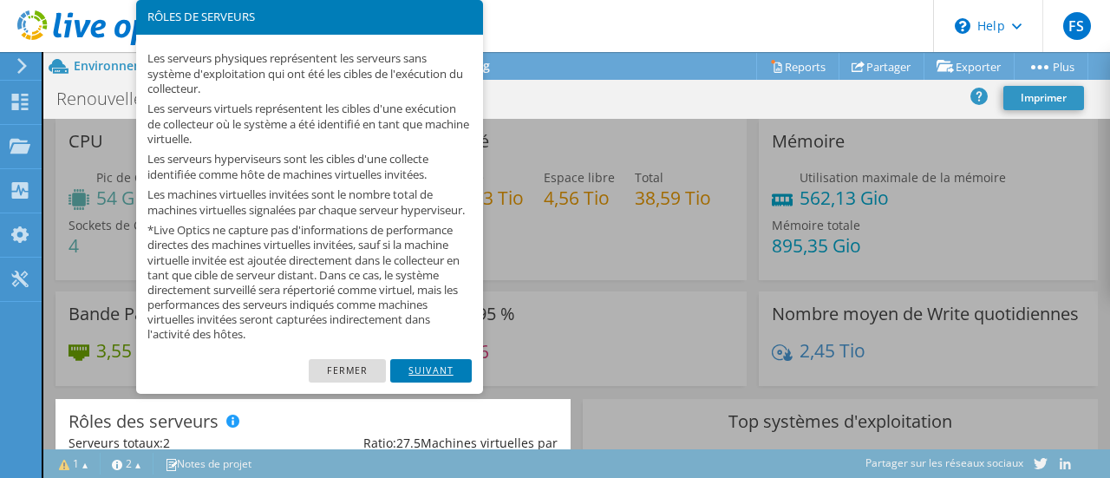
click at [448, 381] on link "Suivant" at bounding box center [431, 370] width 82 height 23
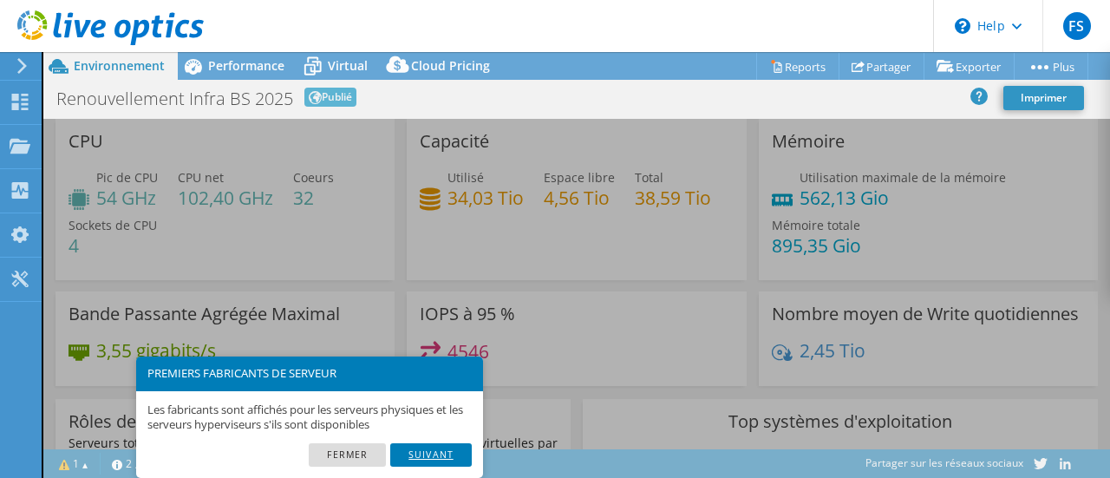
click at [448, 455] on link "Suivant" at bounding box center [431, 454] width 82 height 23
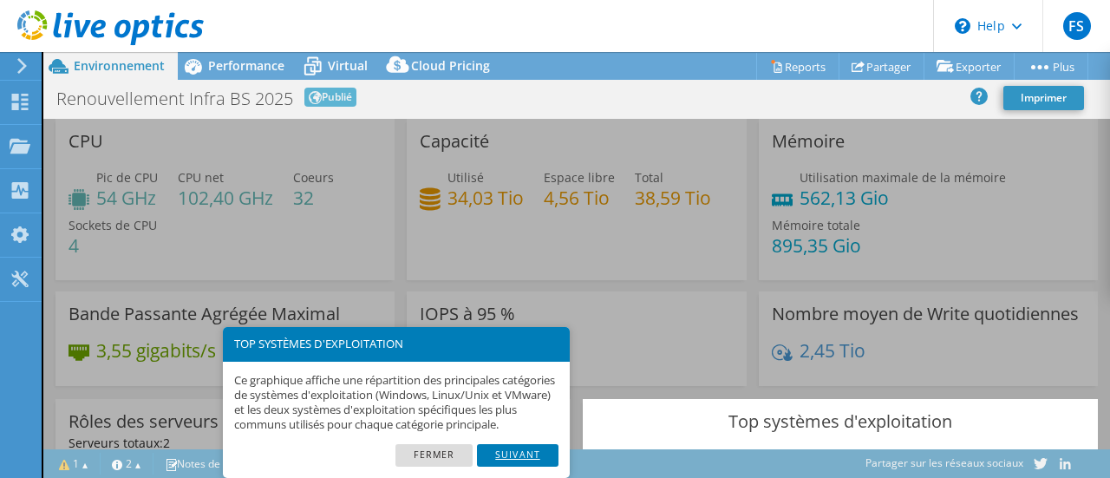
click at [519, 448] on link "Suivant" at bounding box center [518, 455] width 82 height 23
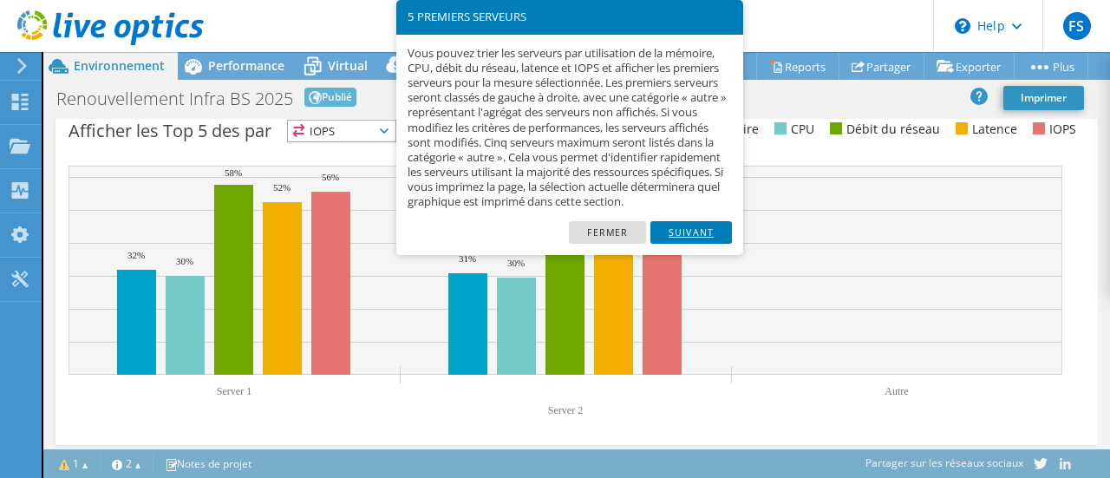
click at [690, 244] on link "Suivant" at bounding box center [692, 232] width 82 height 23
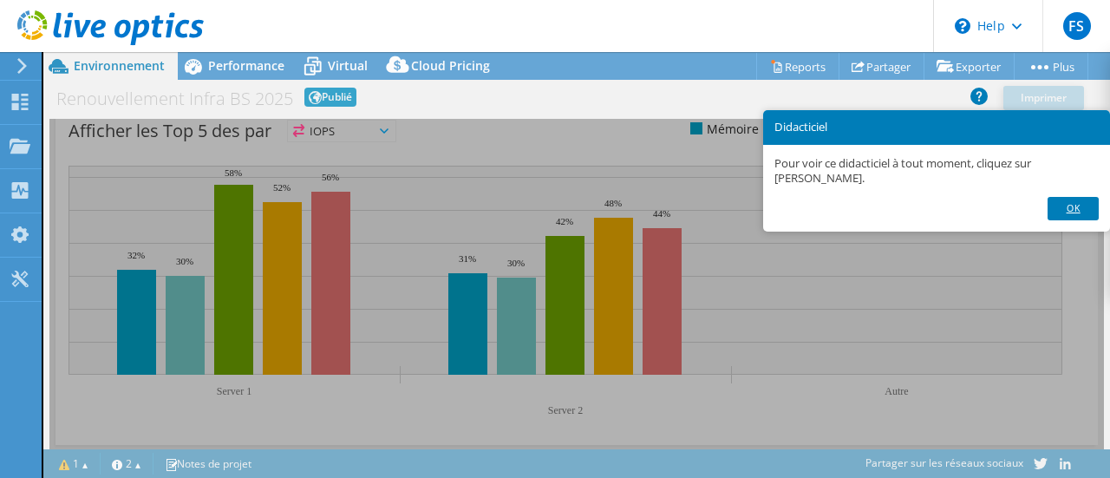
click at [1077, 213] on link "OK" at bounding box center [1073, 208] width 50 height 23
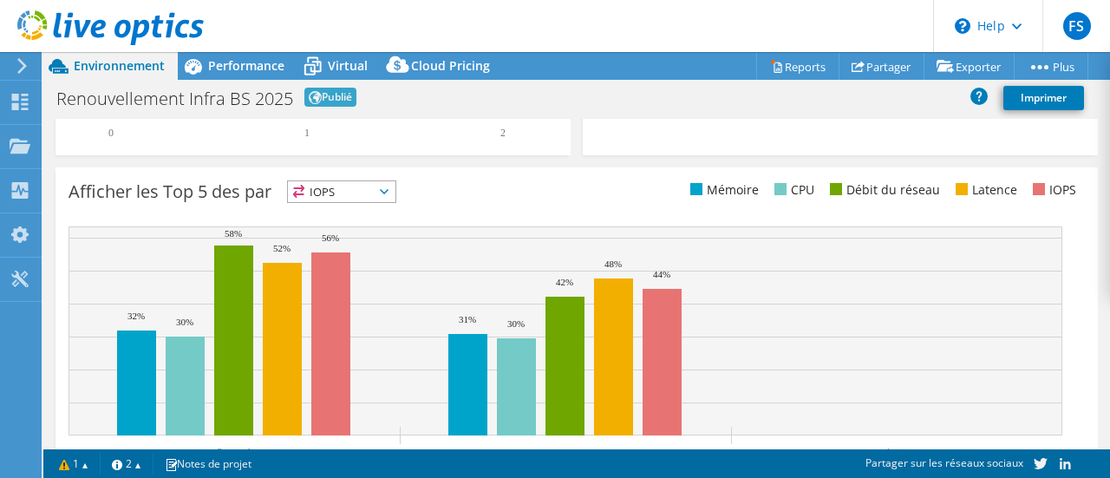
scroll to position [572, 0]
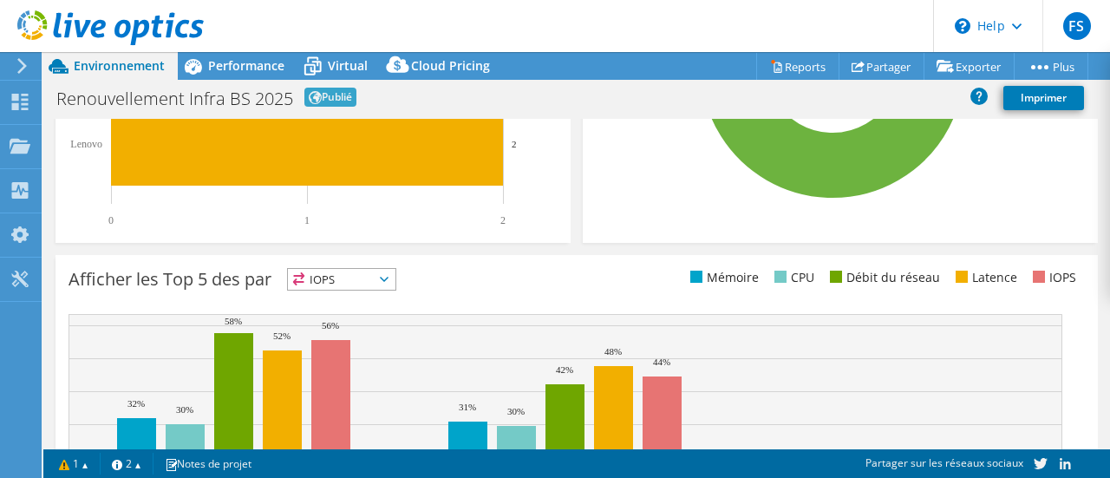
click at [351, 297] on div "Afficher les Top 5 des par IOPS IOPS" at bounding box center [323, 282] width 508 height 29
click at [351, 290] on span "IOPS" at bounding box center [342, 279] width 108 height 21
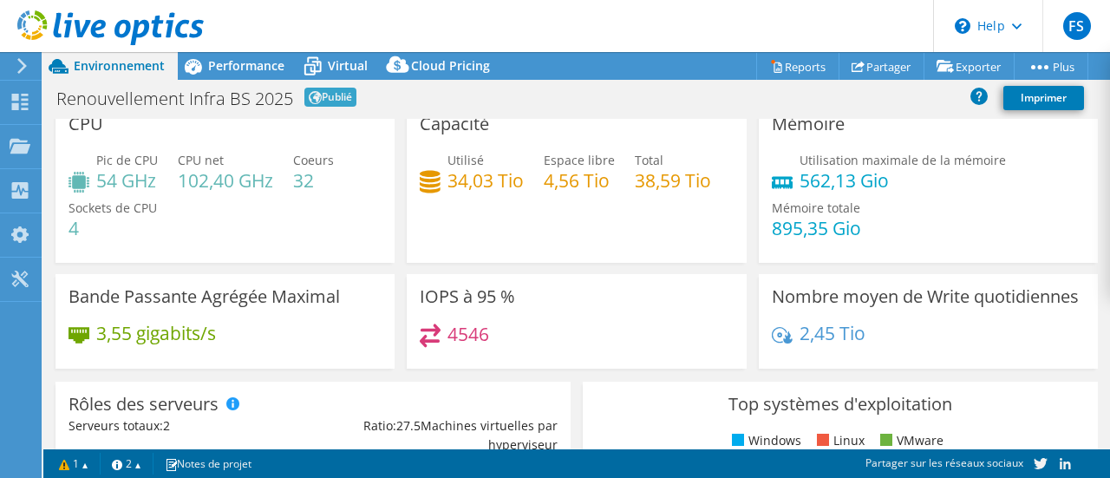
scroll to position [0, 0]
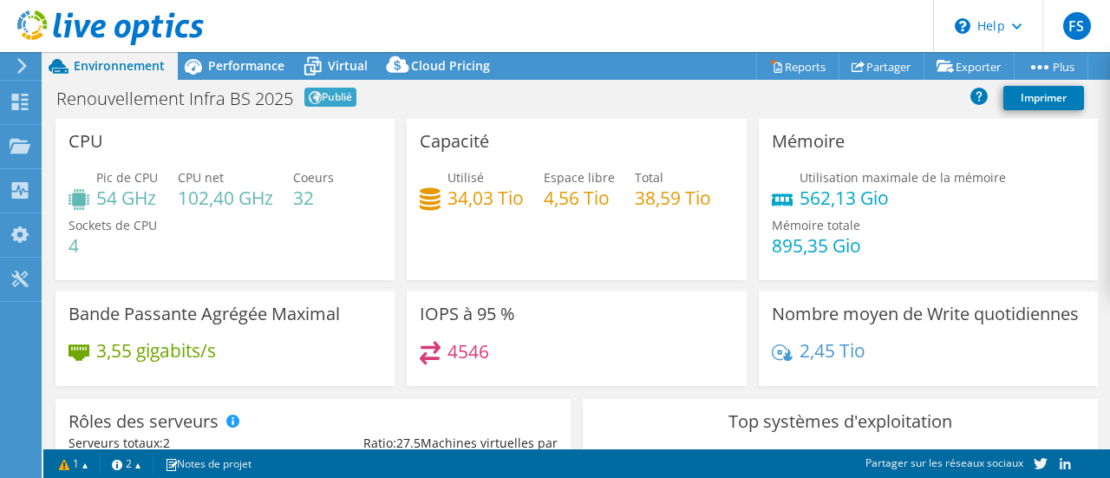
click at [407, 162] on div "Capacité Utilisé 34,03 Tio Espace libre 4,56 Tio Total 38,59 Tio" at bounding box center [576, 199] width 339 height 161
click at [441, 195] on div "Utilisé 34,03 Tio" at bounding box center [472, 187] width 104 height 39
click at [499, 195] on h4 "34,03 Tio" at bounding box center [486, 197] width 76 height 19
